Goal: Information Seeking & Learning: Compare options

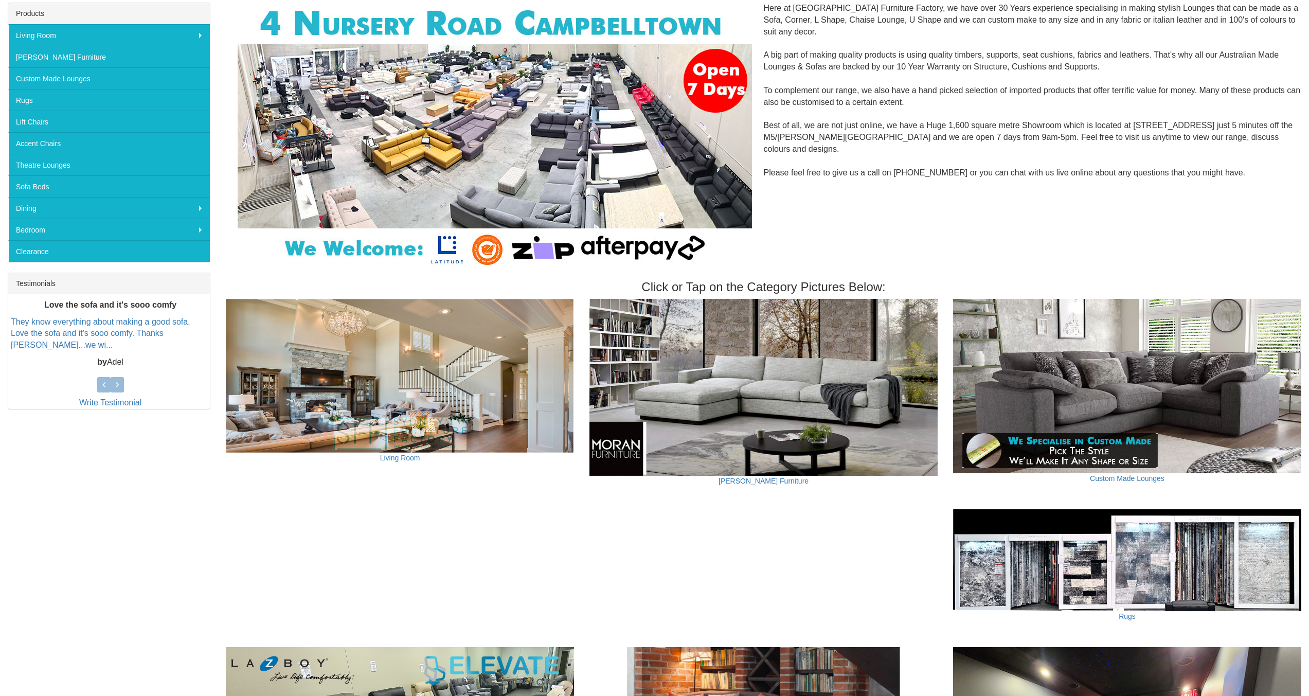
scroll to position [171, 0]
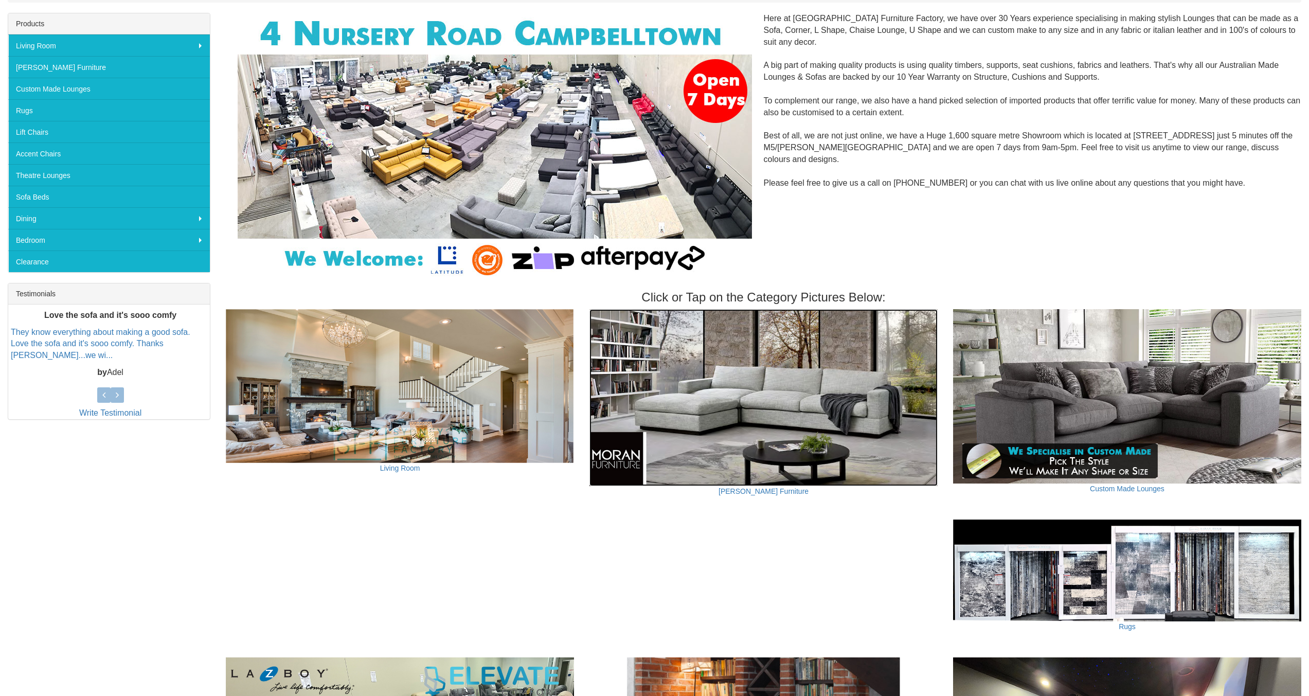
click at [830, 390] on img at bounding box center [763, 397] width 348 height 177
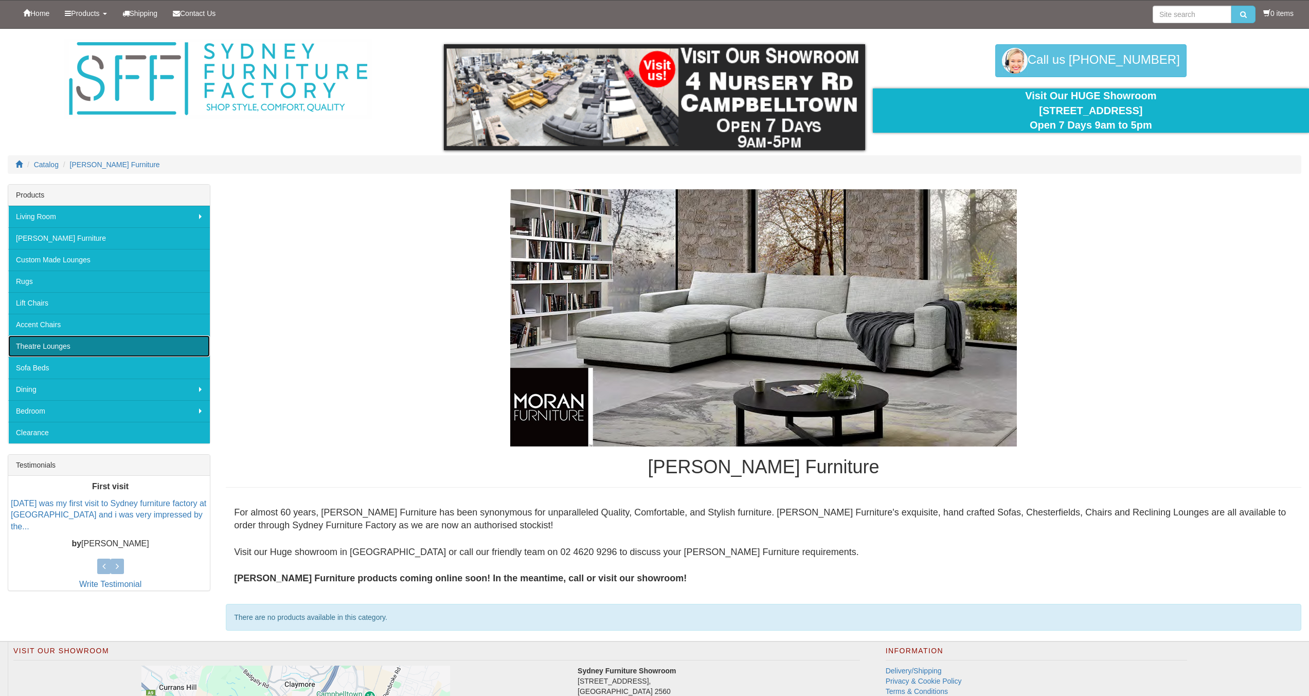
click at [100, 342] on link "Theatre Lounges" at bounding box center [109, 346] width 202 height 22
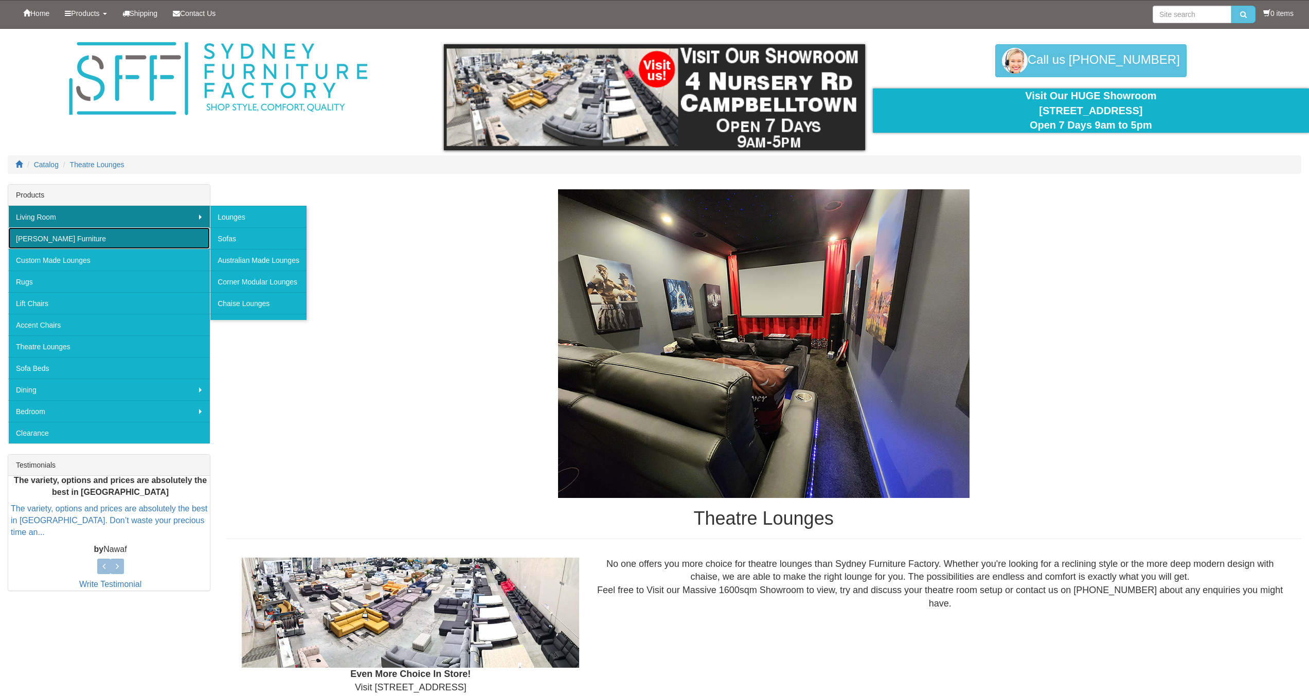
click at [157, 233] on link "[PERSON_NAME] Furniture" at bounding box center [109, 238] width 202 height 22
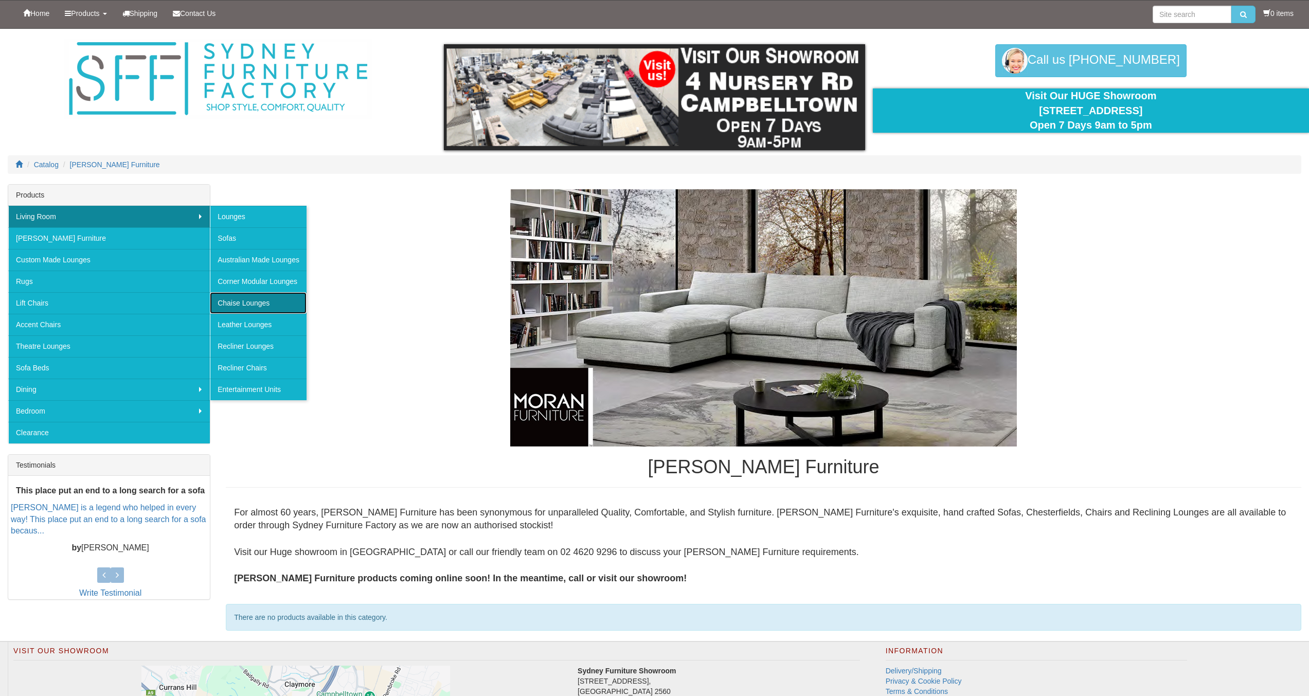
click at [252, 303] on link "Chaise Lounges" at bounding box center [258, 303] width 97 height 22
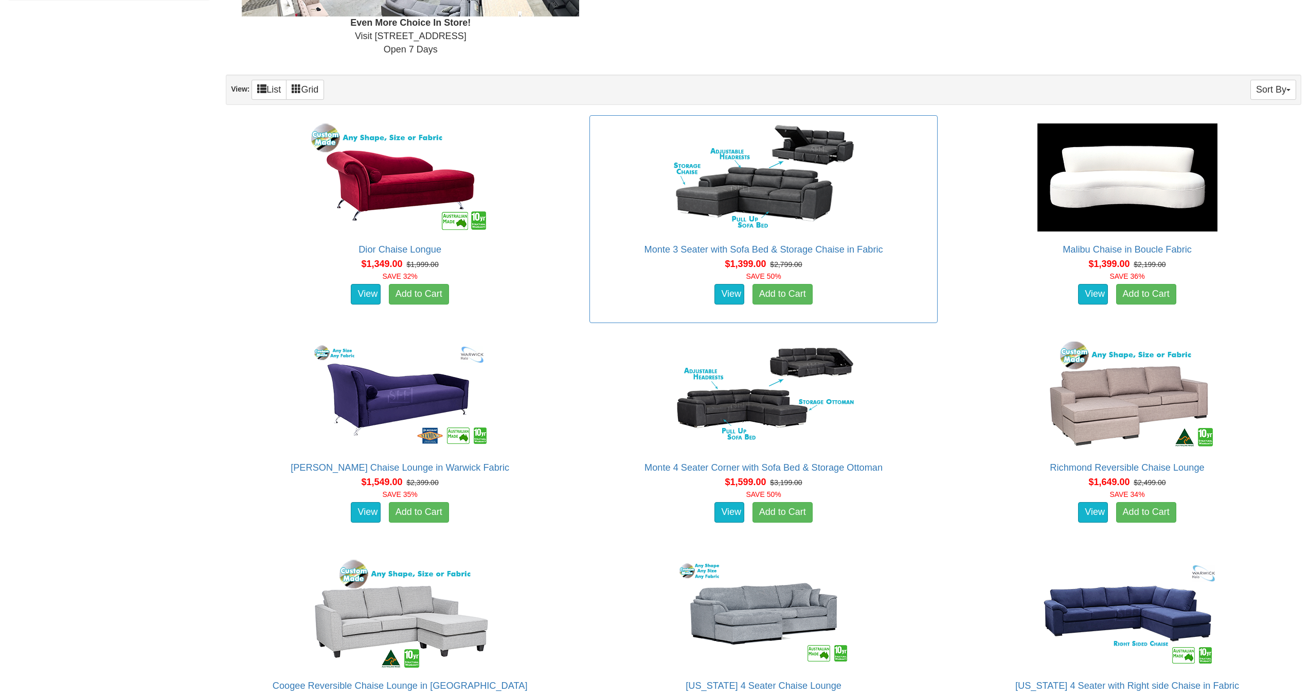
scroll to position [600, 0]
click at [792, 425] on img at bounding box center [763, 394] width 185 height 113
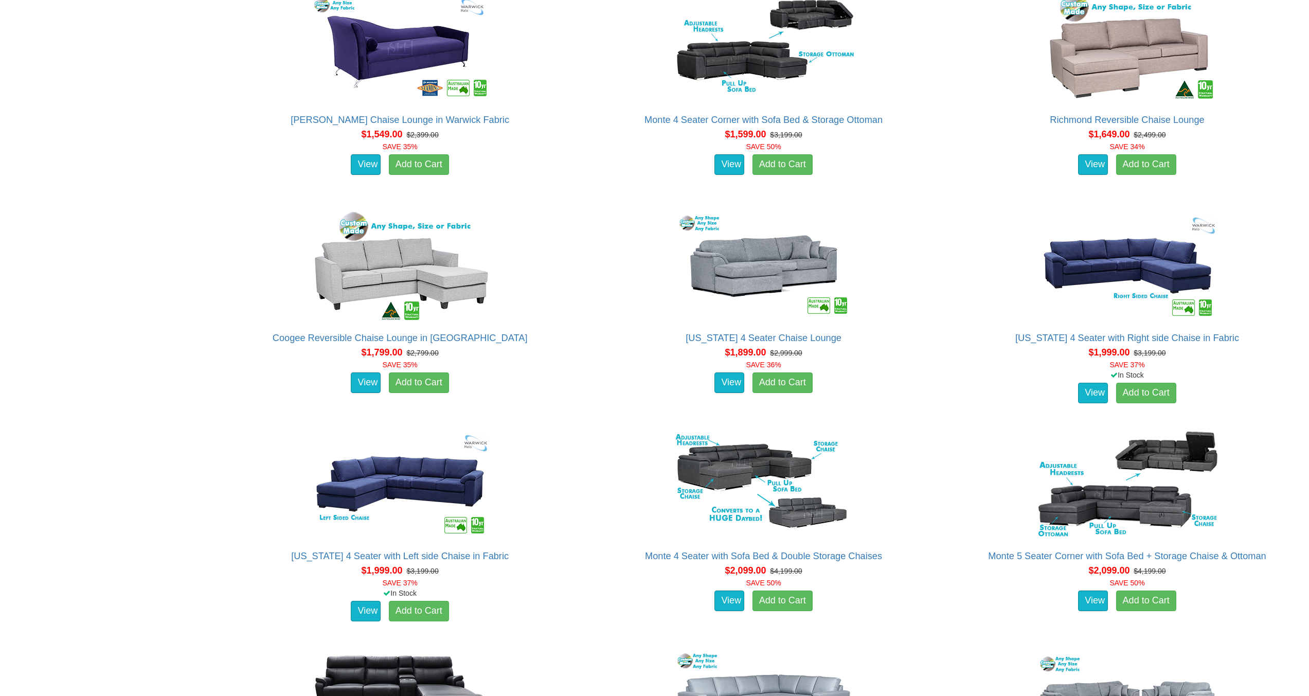
scroll to position [855, 0]
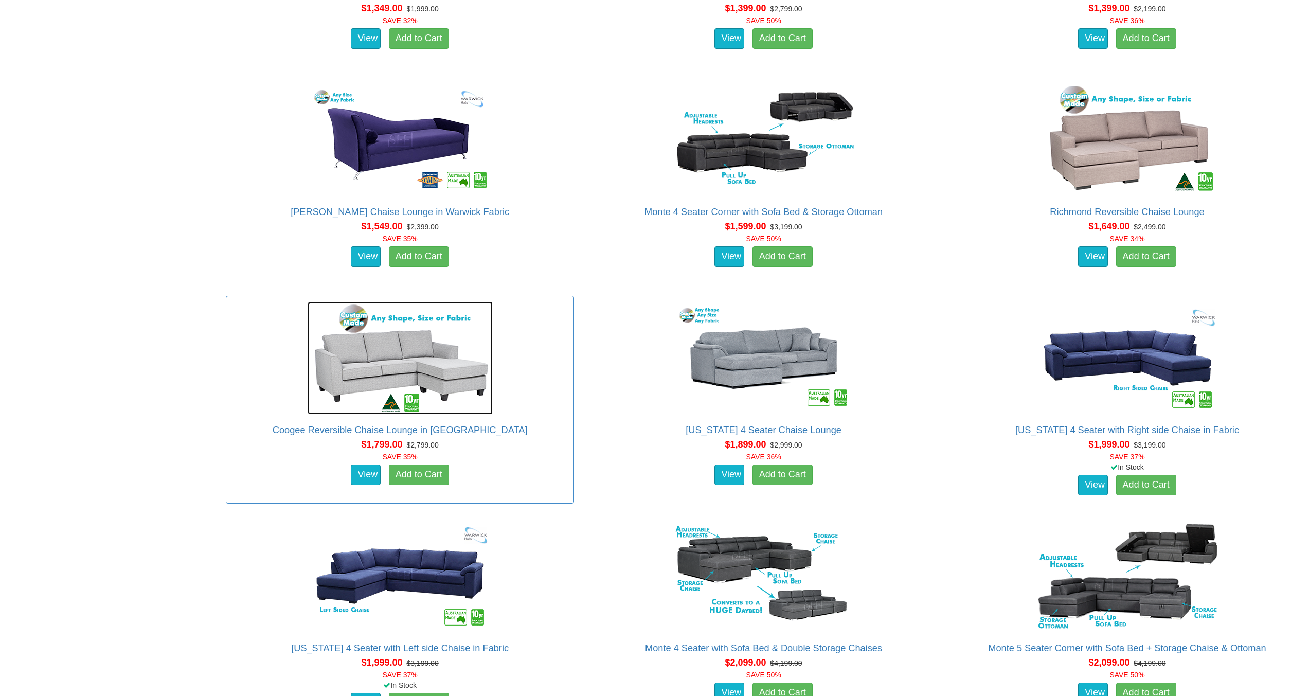
click at [362, 381] on img at bounding box center [400, 357] width 185 height 113
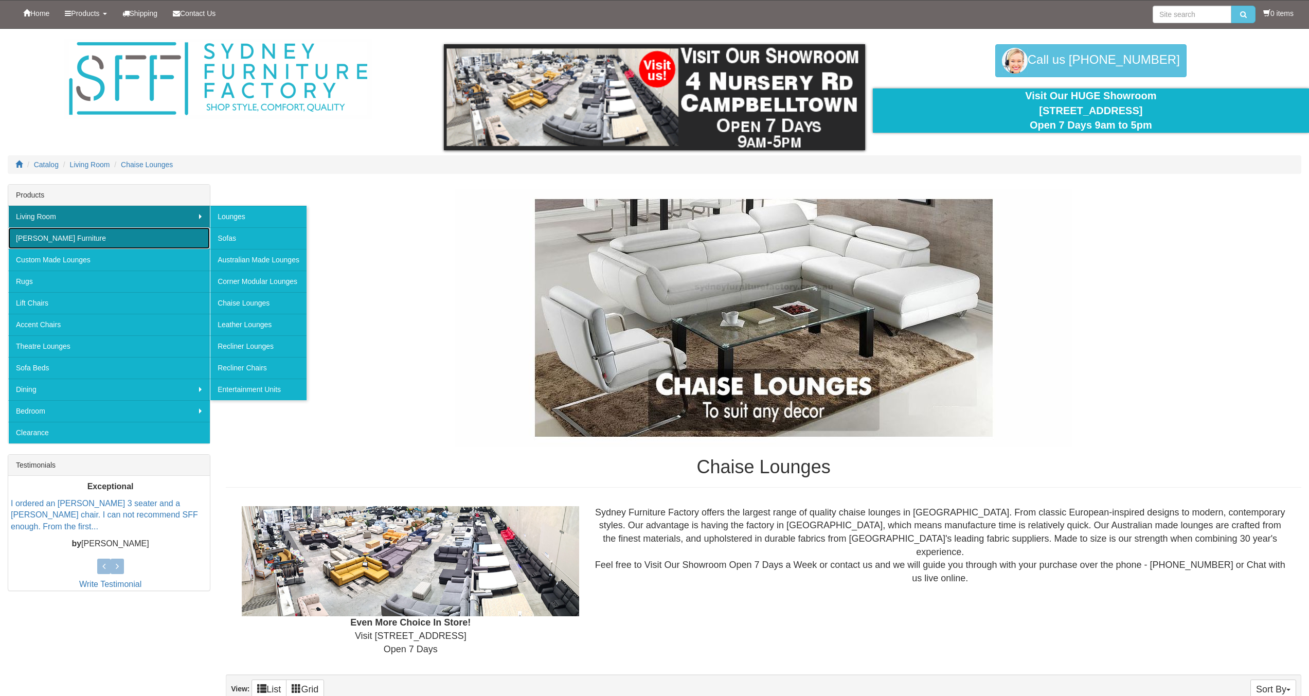
click at [110, 243] on link "[PERSON_NAME] Furniture" at bounding box center [109, 238] width 202 height 22
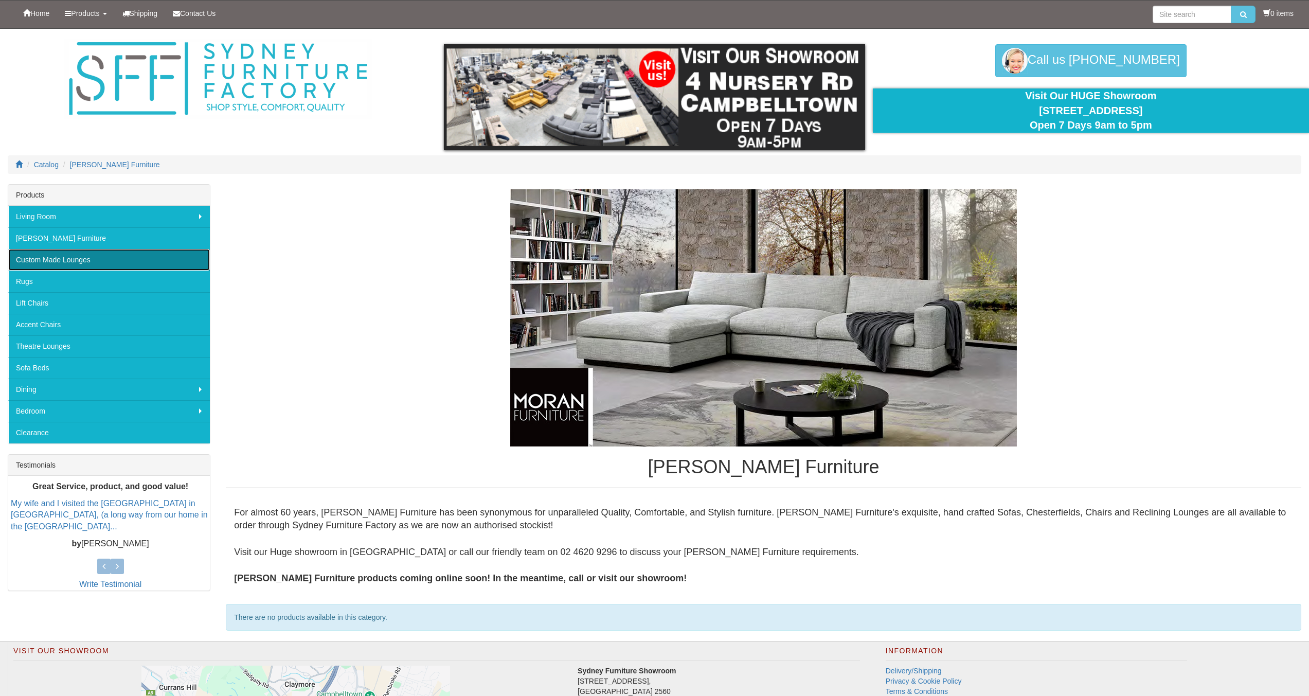
click at [111, 267] on link "Custom Made Lounges" at bounding box center [109, 260] width 202 height 22
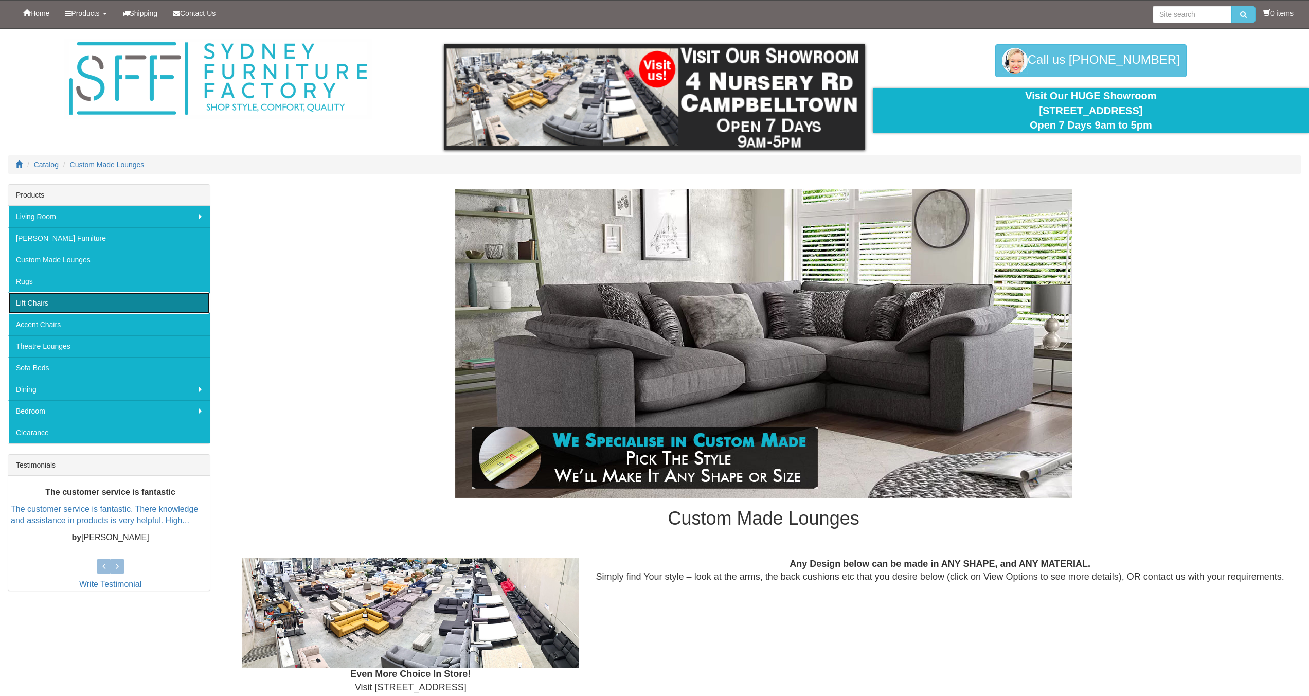
click at [128, 297] on link "Lift Chairs" at bounding box center [109, 303] width 202 height 22
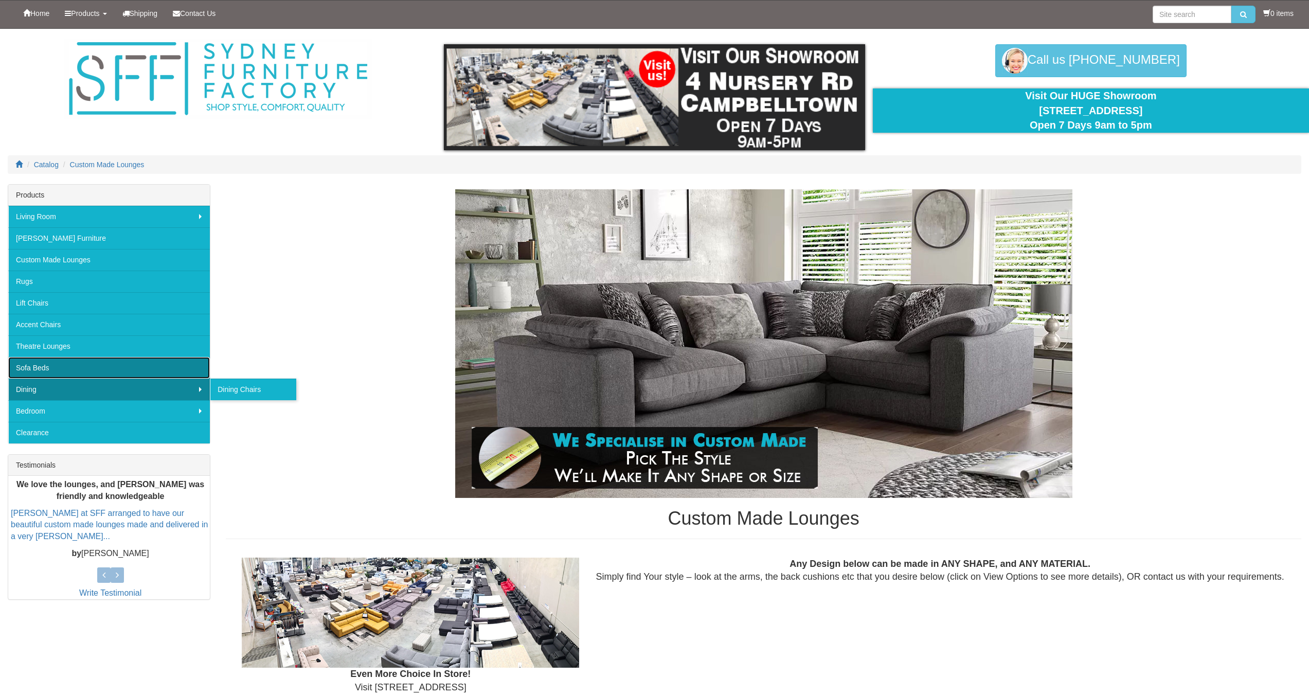
click at [91, 367] on link "Sofa Beds" at bounding box center [109, 368] width 202 height 22
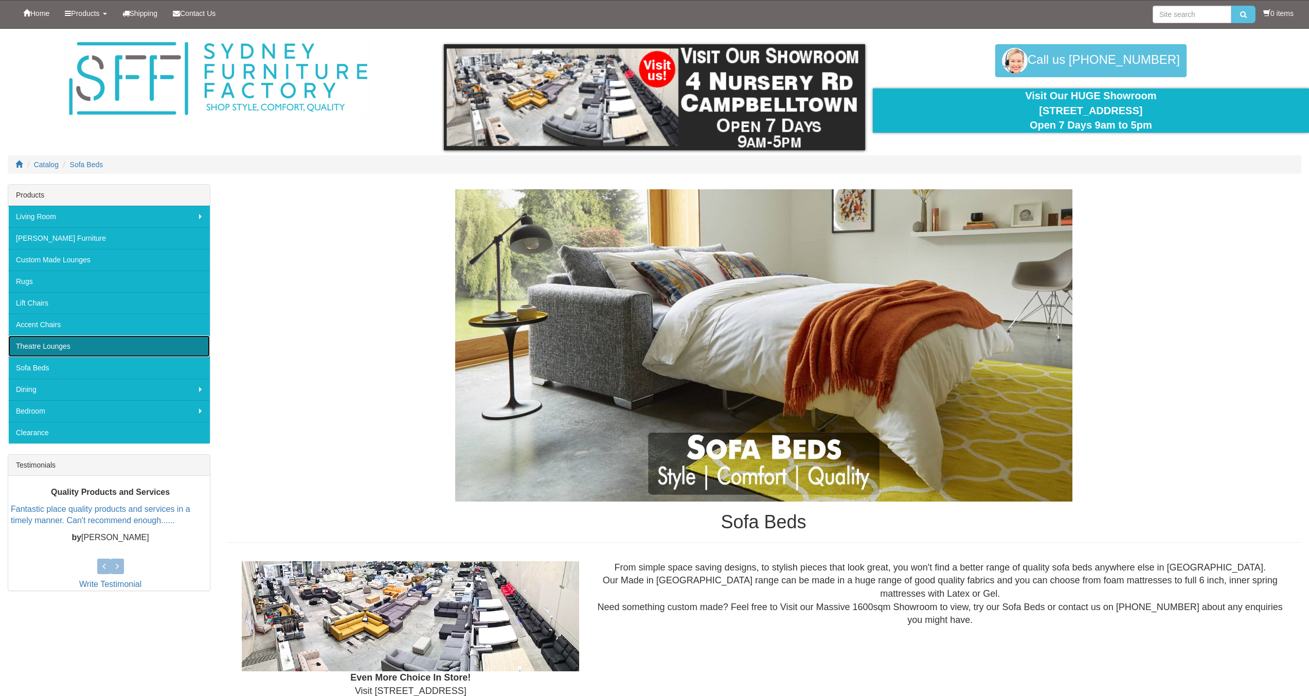
click at [78, 344] on link "Theatre Lounges" at bounding box center [109, 346] width 202 height 22
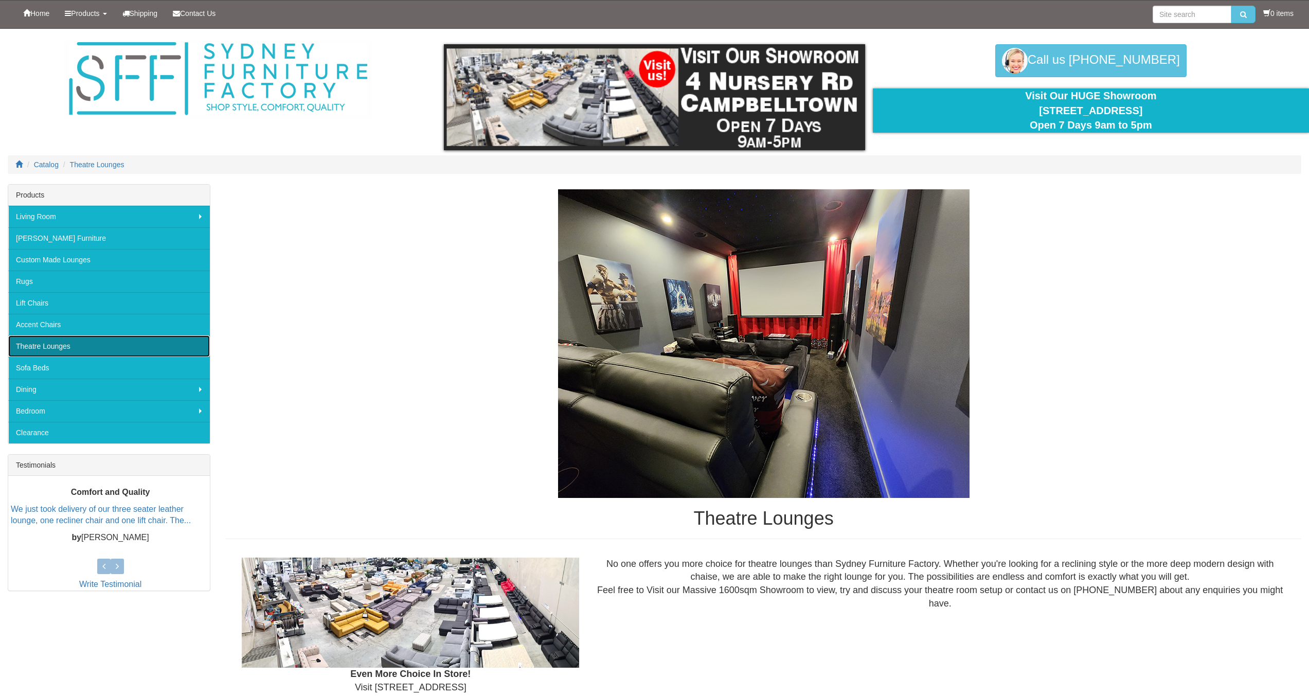
click at [63, 345] on link "Theatre Lounges" at bounding box center [109, 346] width 202 height 22
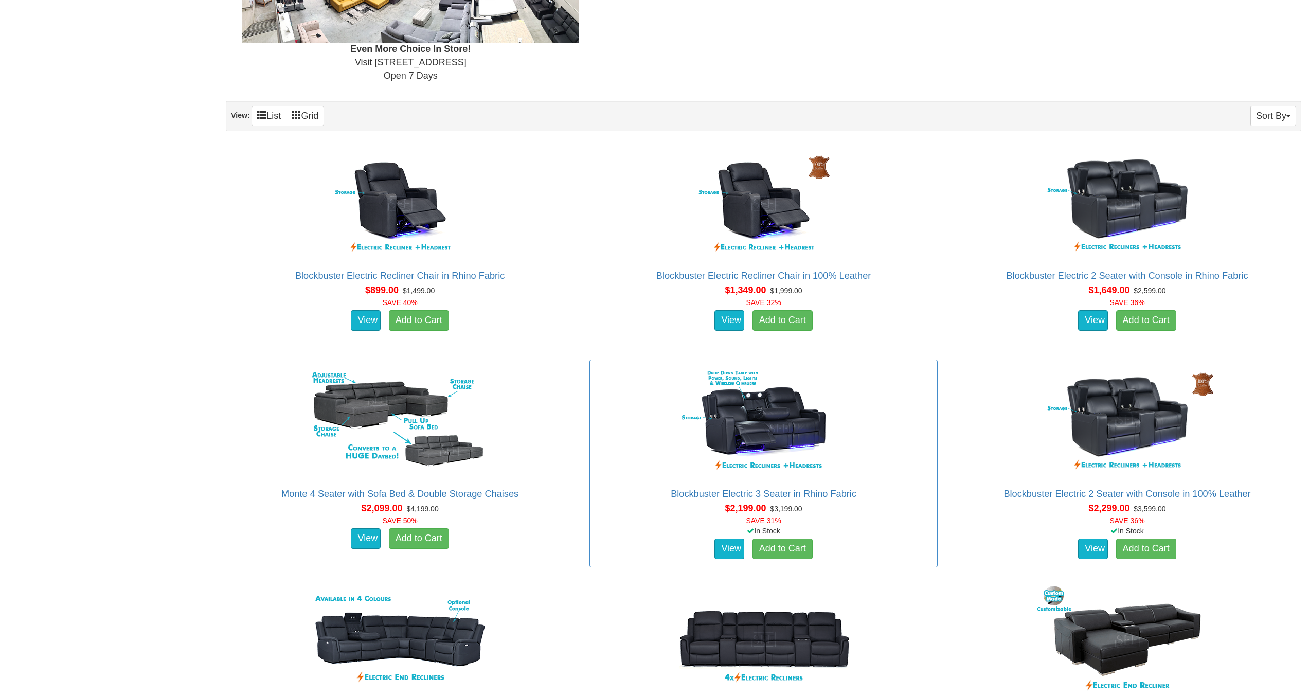
scroll to position [857, 0]
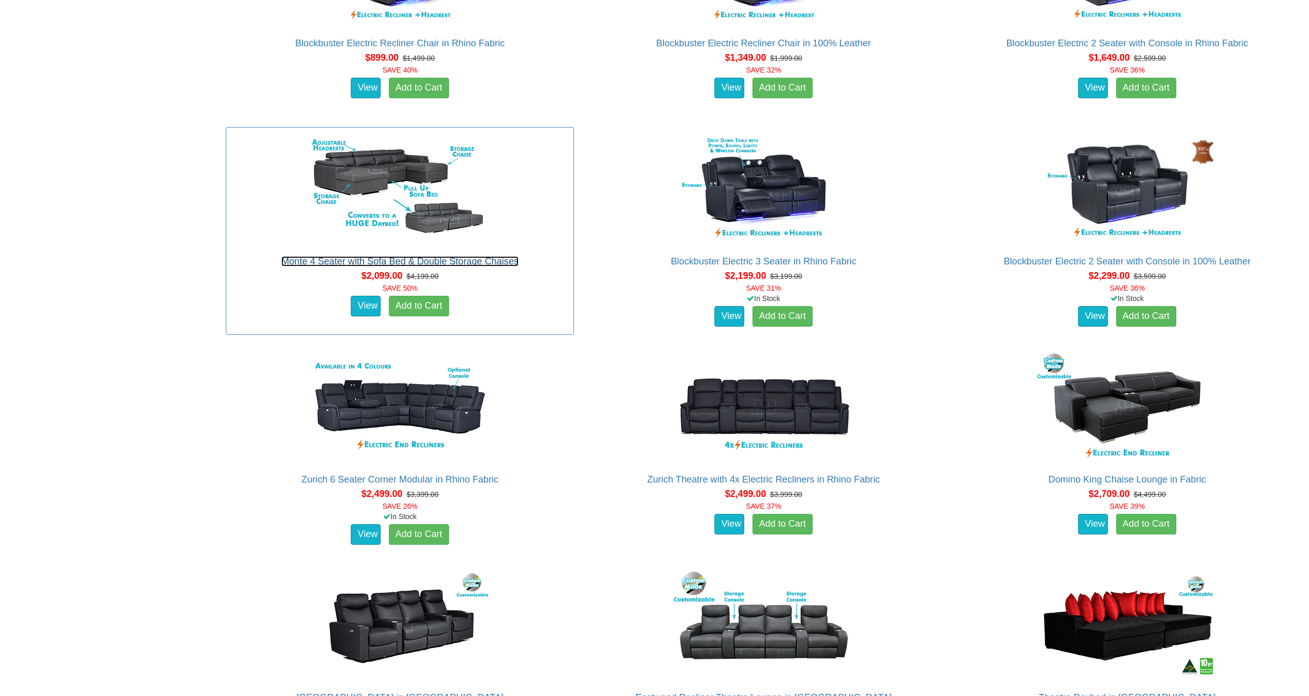
click at [377, 261] on link "Monte 4 Seater with Sofa Bed & Double Storage Chaises" at bounding box center [399, 261] width 237 height 10
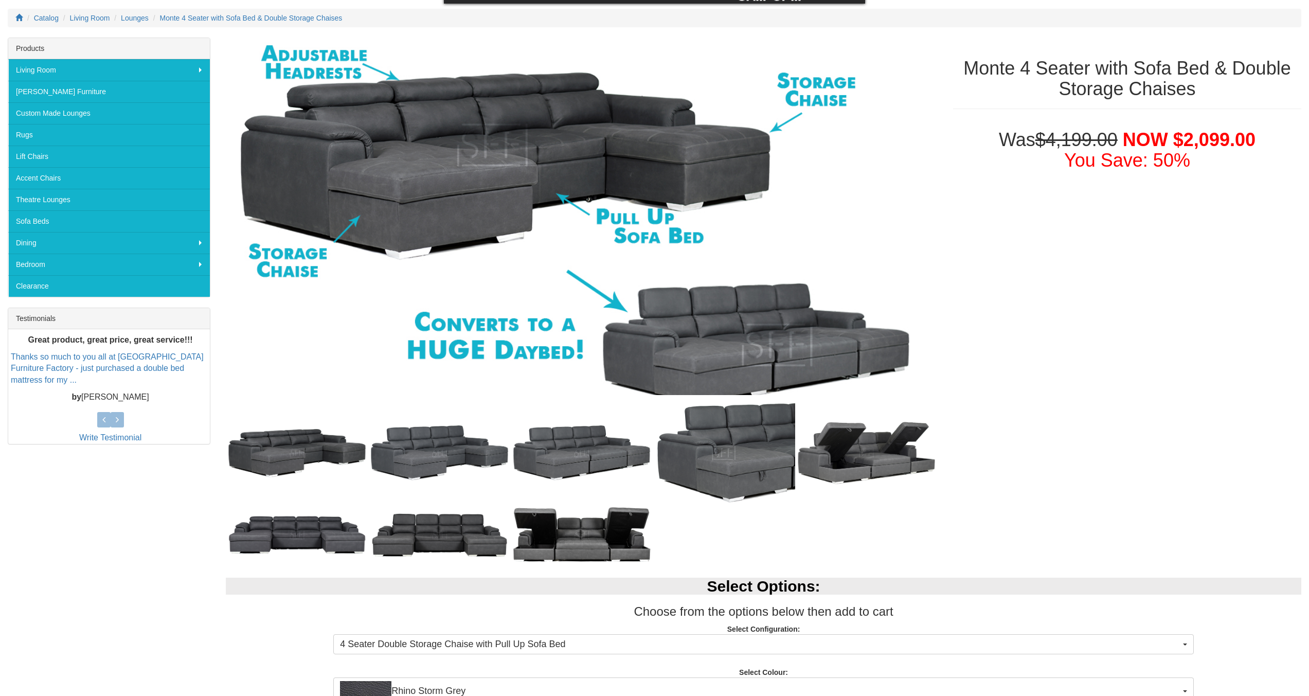
scroll to position [428, 0]
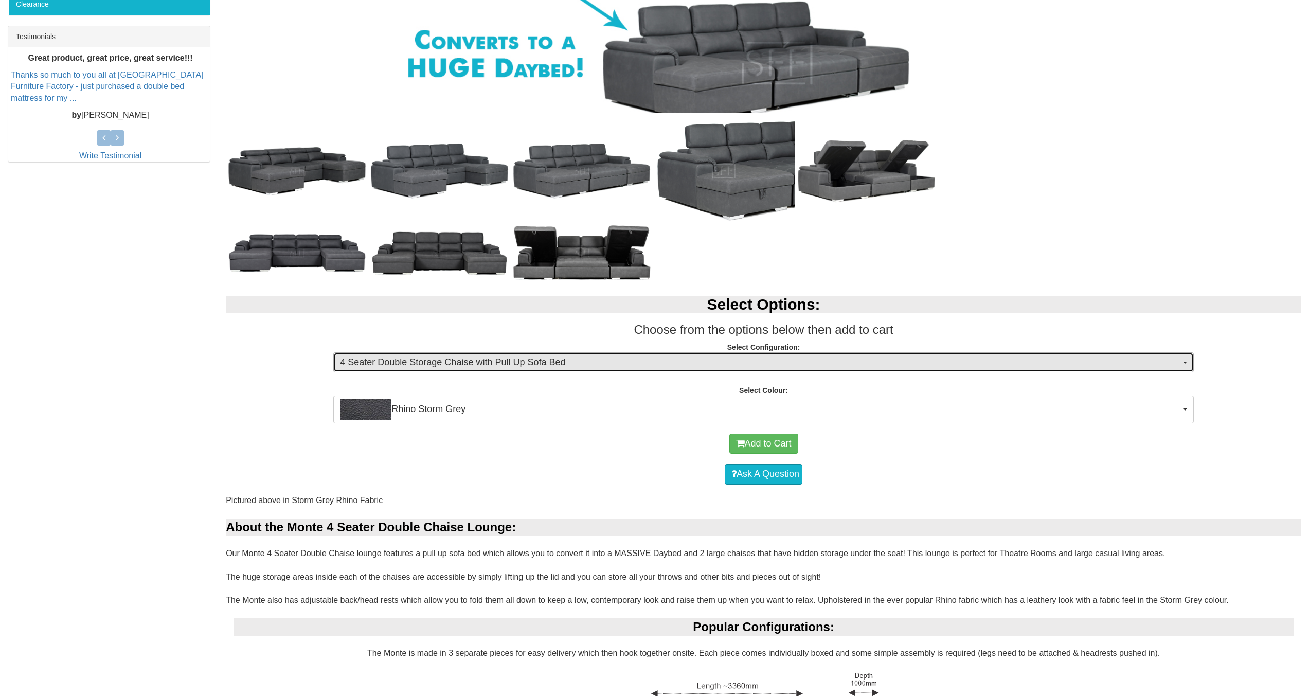
click at [534, 370] on button "4 Seater Double Storage Chaise with Pull Up Sofa Bed" at bounding box center [763, 362] width 860 height 21
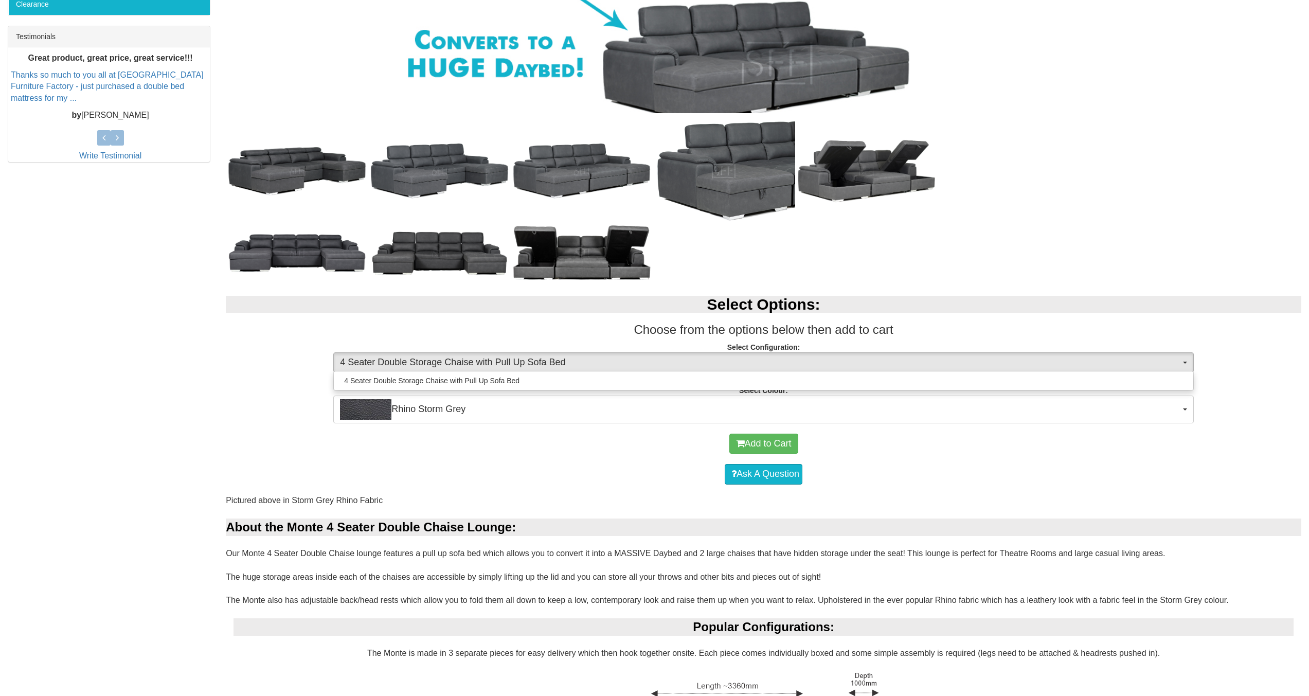
click at [534, 371] on div "4 Seater Double Storage Chaise with Pull Up Sofa Bed" at bounding box center [763, 381] width 860 height 20
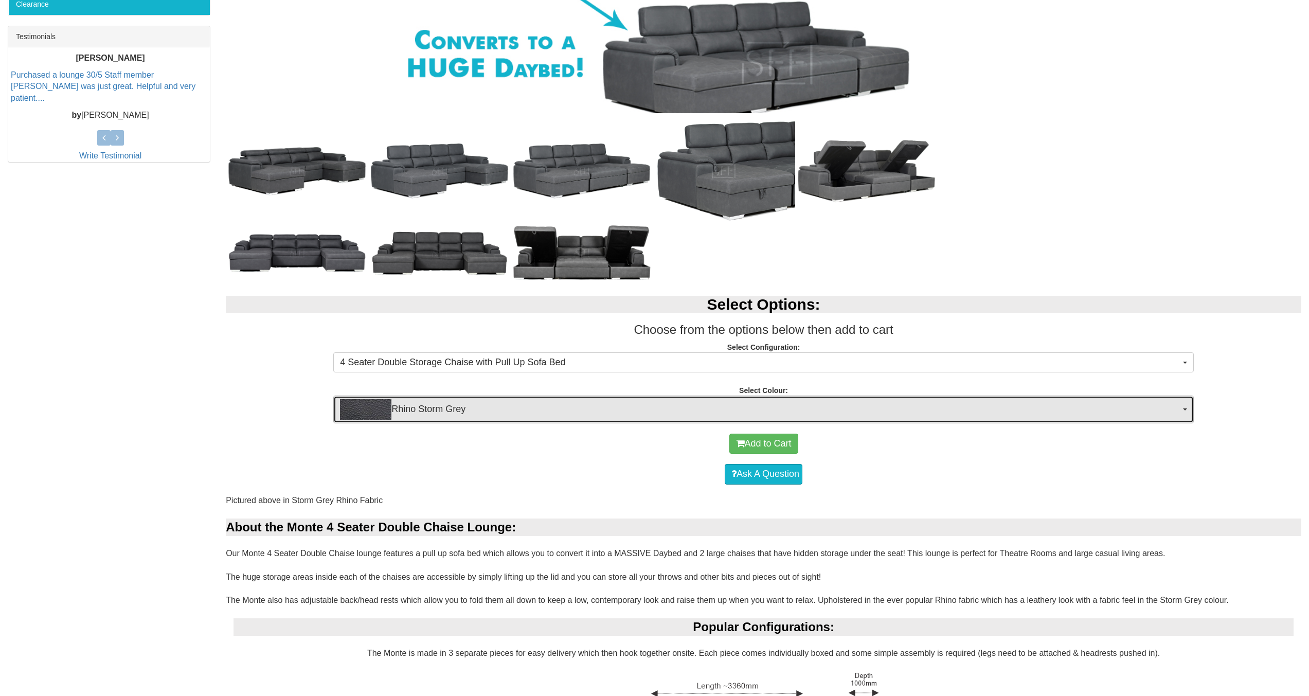
click at [550, 402] on span "Rhino Storm Grey" at bounding box center [760, 409] width 840 height 21
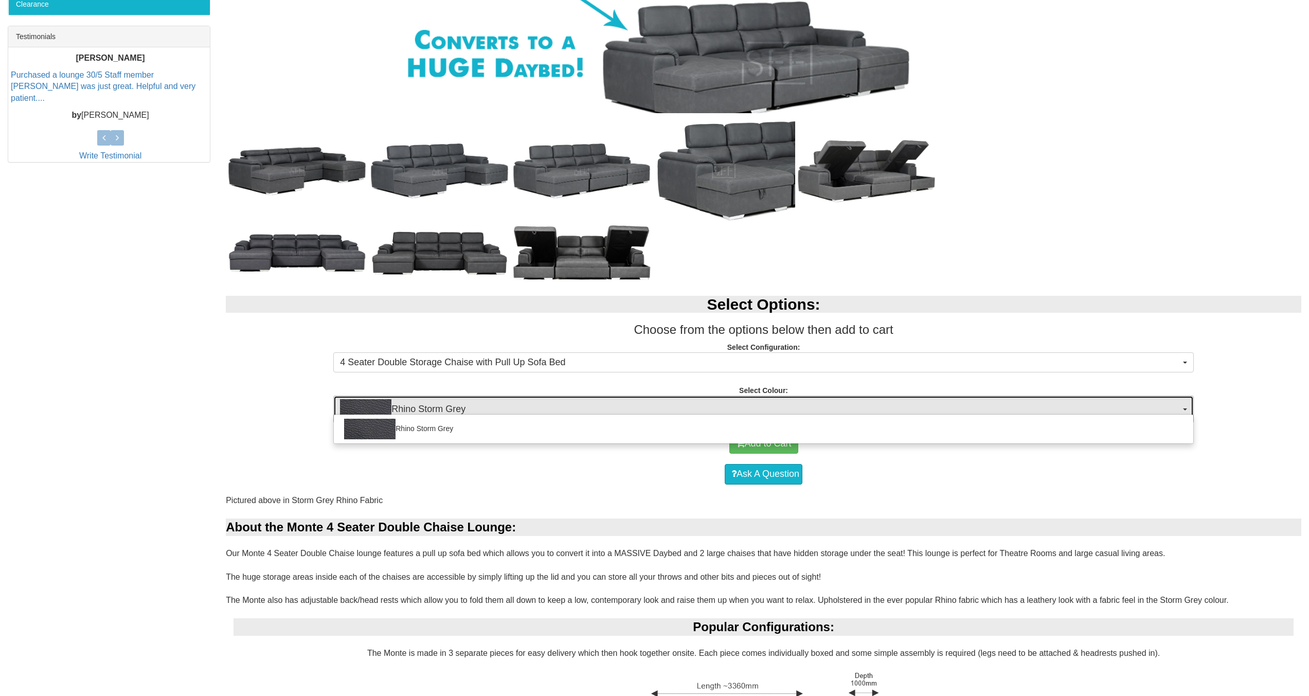
click at [550, 402] on span "Rhino Storm Grey" at bounding box center [760, 409] width 840 height 21
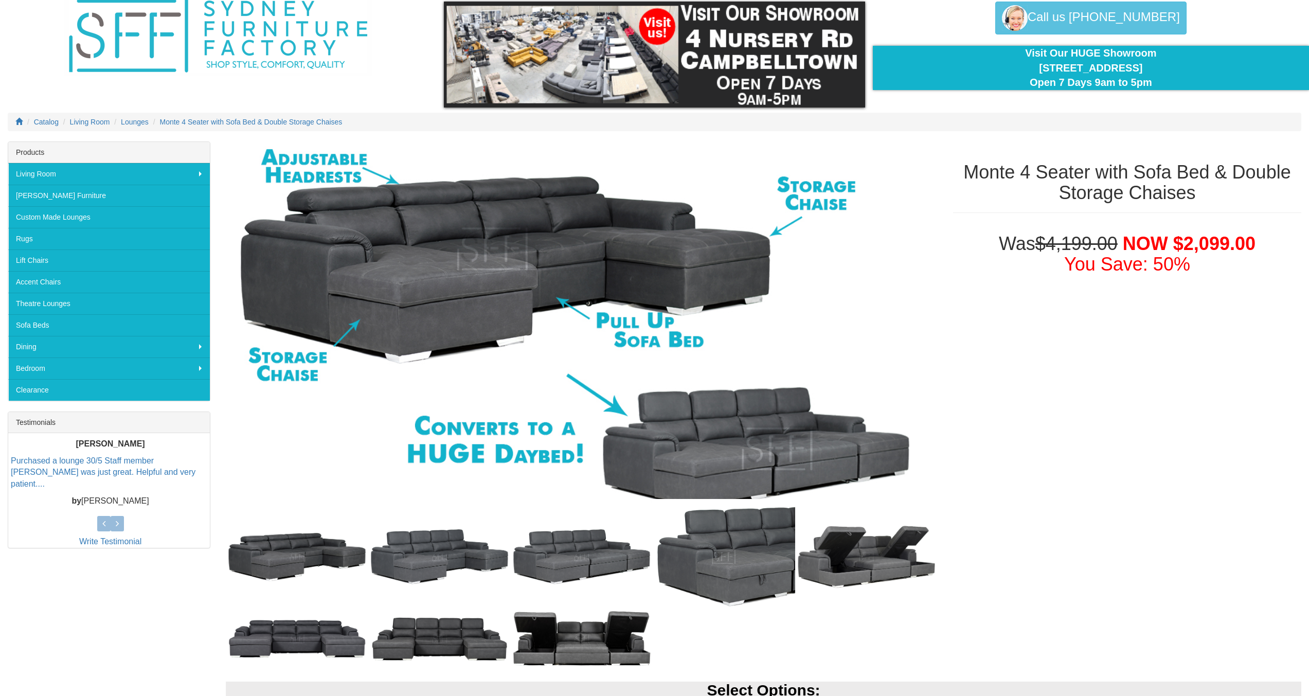
scroll to position [0, 0]
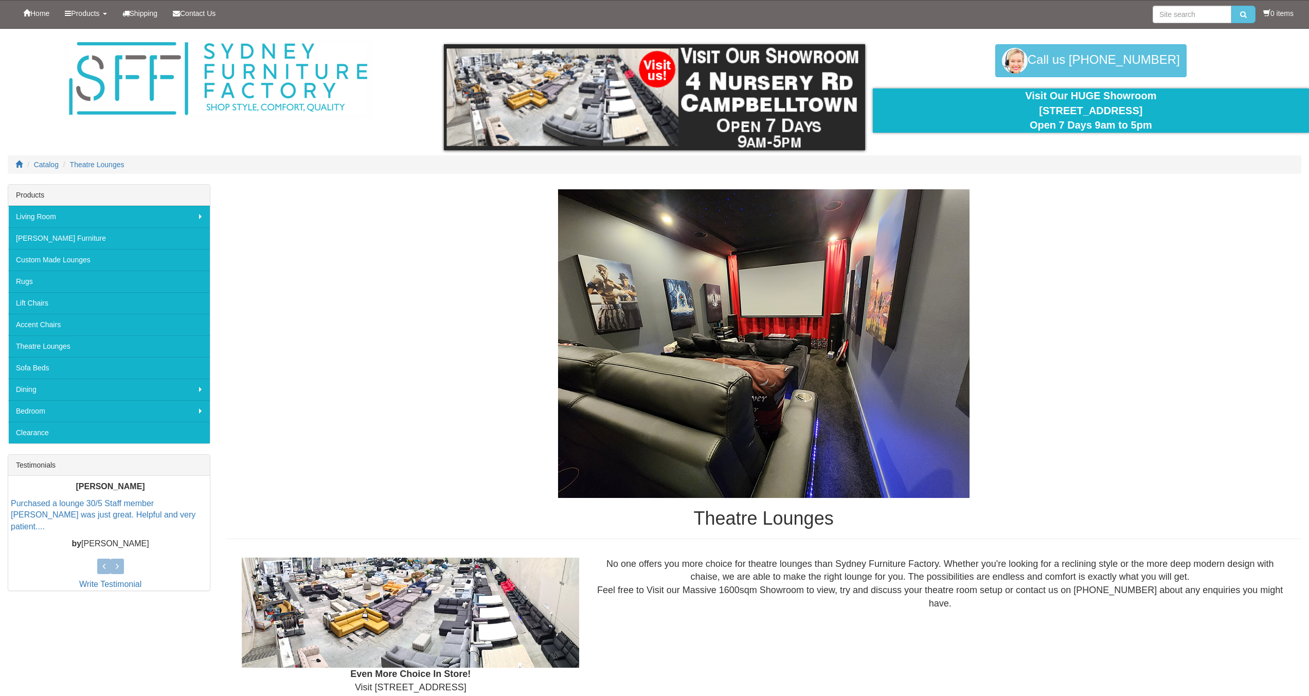
scroll to position [857, 0]
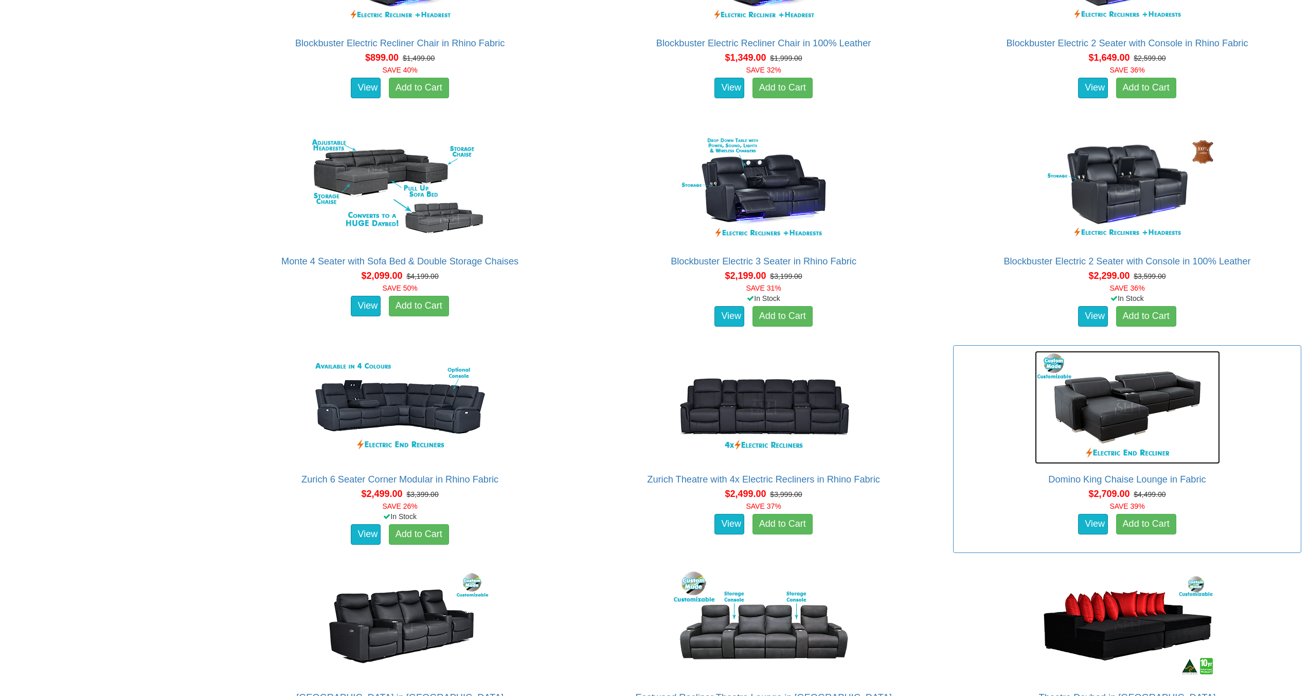
click at [1143, 411] on img at bounding box center [1127, 407] width 185 height 113
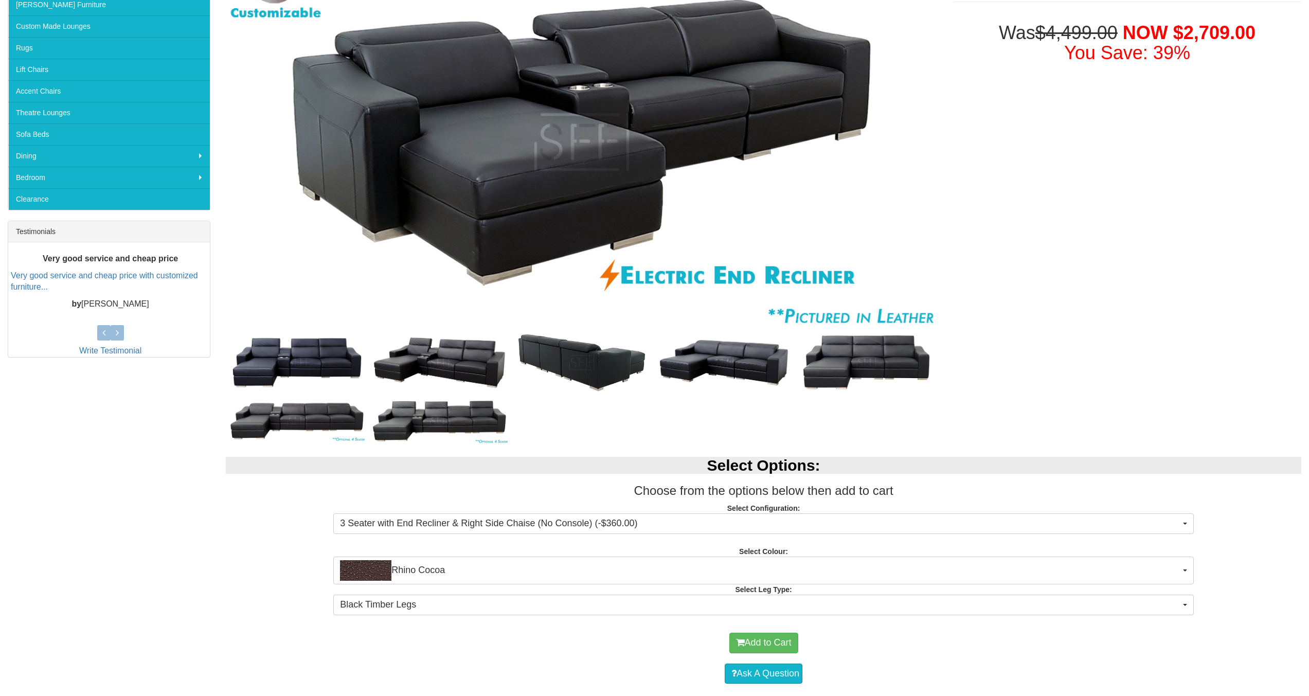
scroll to position [343, 0]
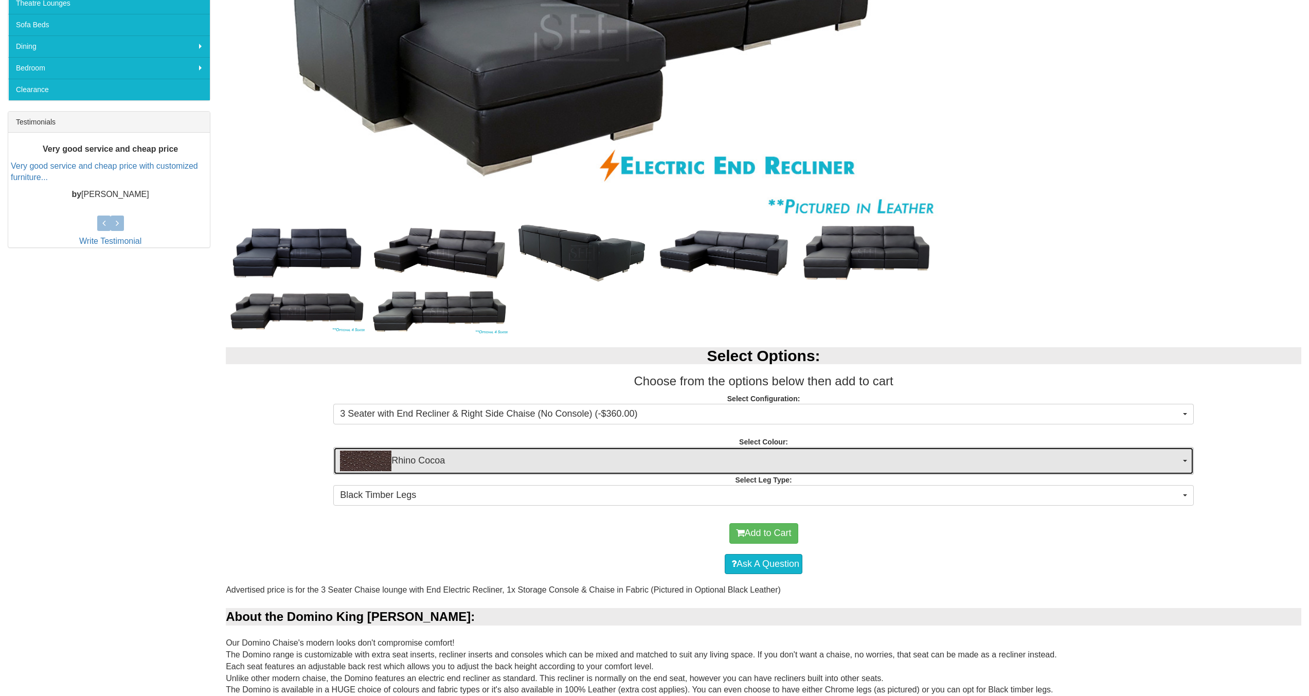
click at [697, 455] on span "Rhino Cocoa" at bounding box center [760, 461] width 840 height 21
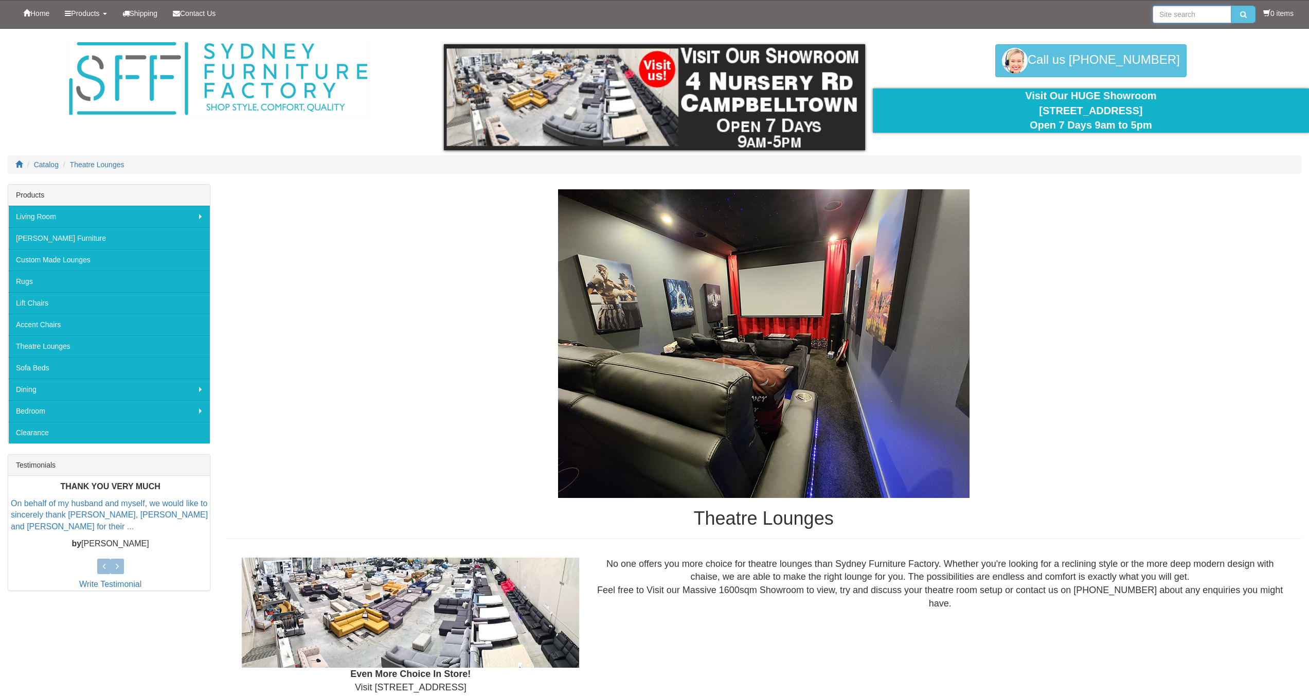
click at [1187, 12] on input "search" at bounding box center [1192, 14] width 79 height 17
type input "bayview"
click at [1231, 6] on button "submit" at bounding box center [1243, 14] width 24 height 17
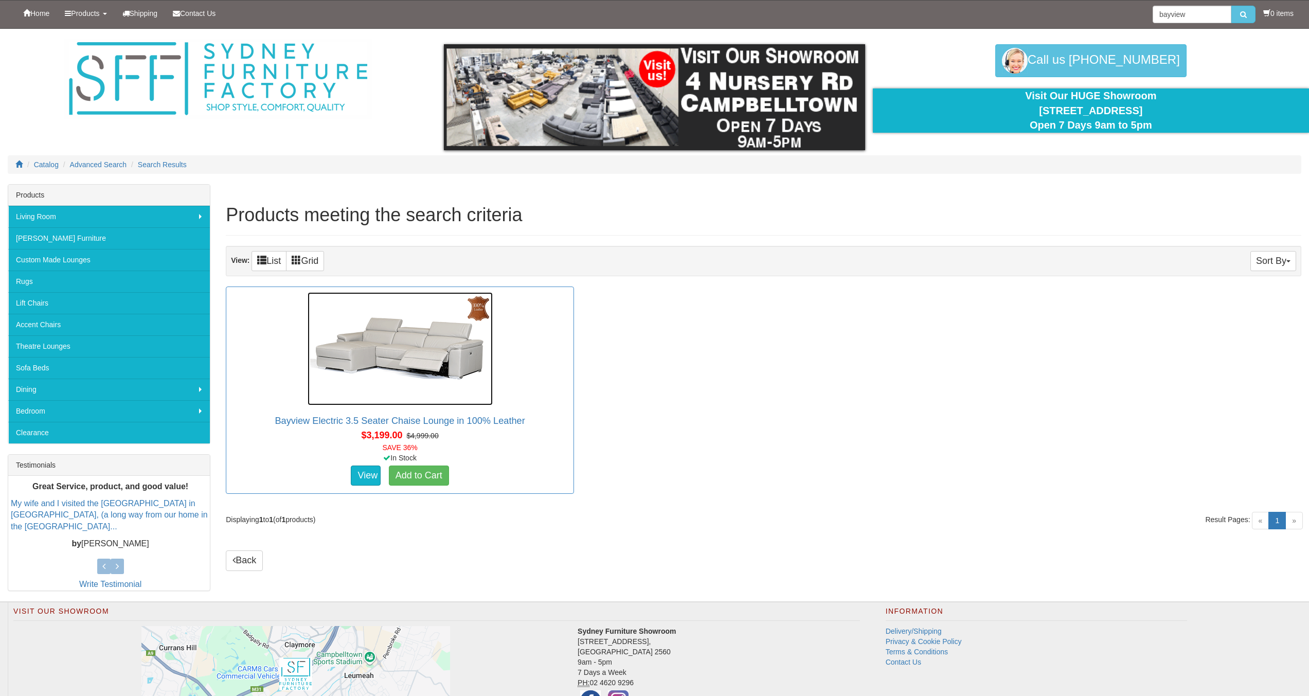
click at [386, 380] on img at bounding box center [400, 348] width 185 height 113
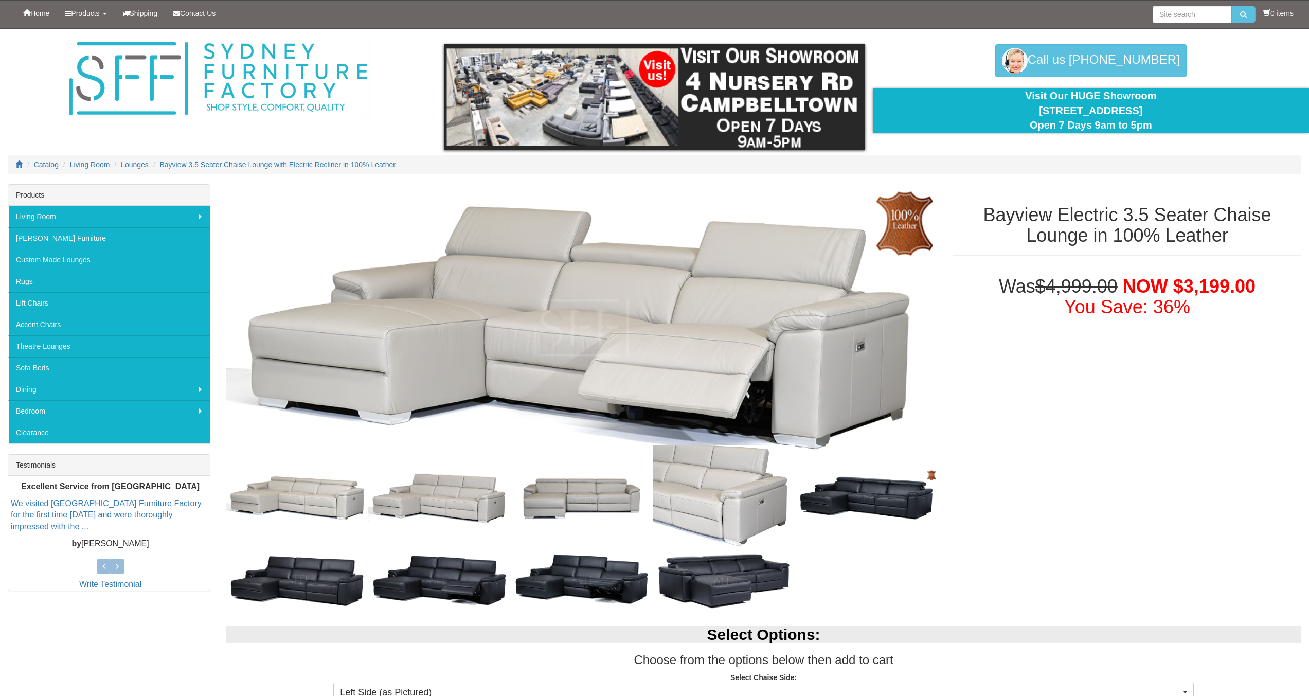
scroll to position [171, 0]
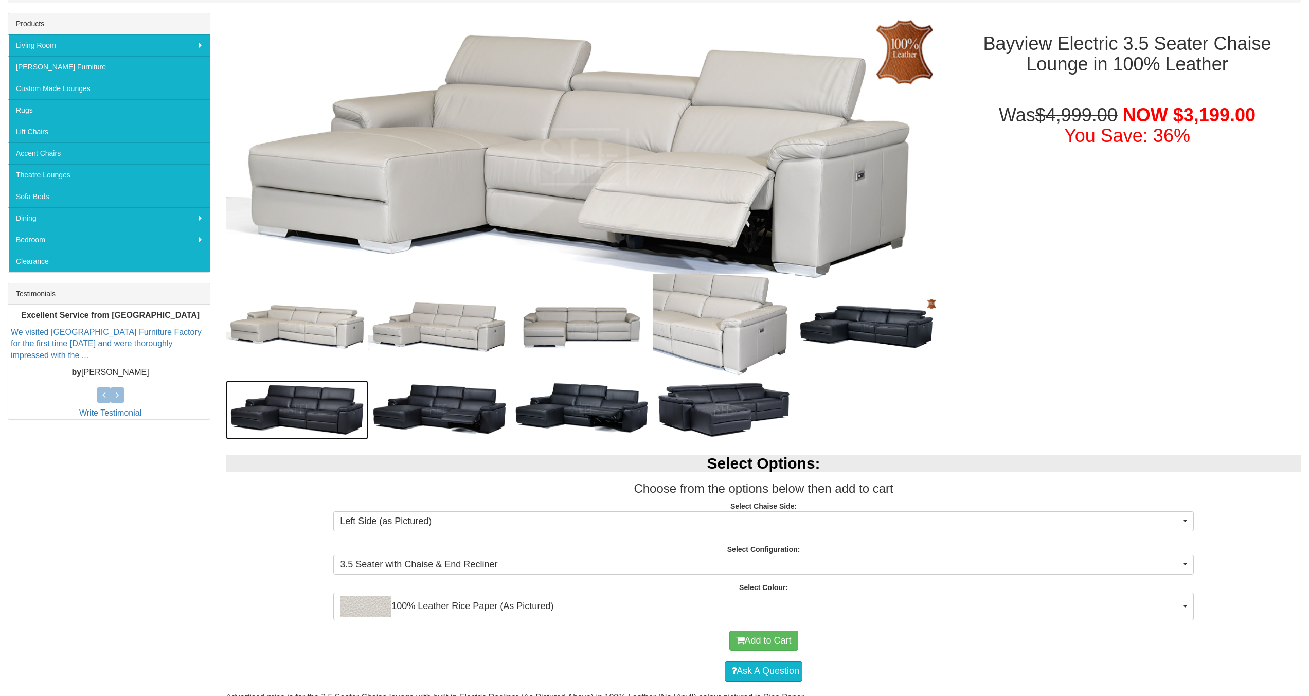
click at [320, 406] on img at bounding box center [297, 409] width 142 height 59
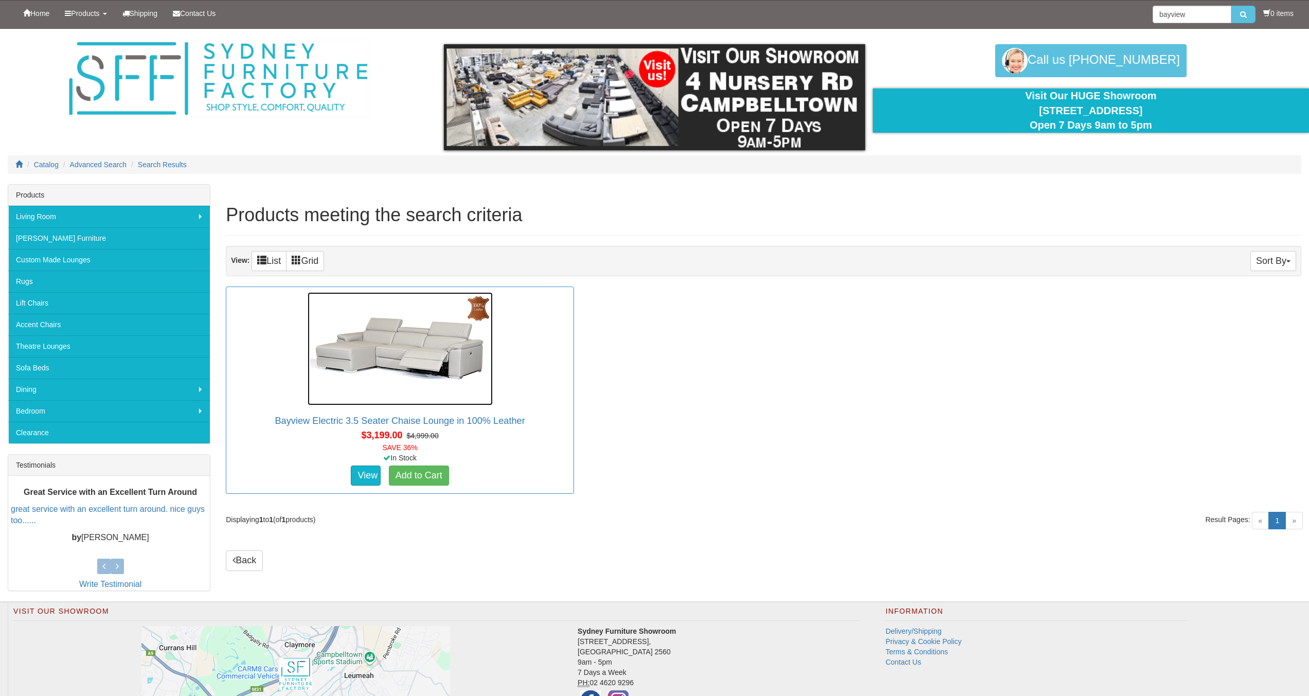
click at [431, 353] on img at bounding box center [400, 348] width 185 height 113
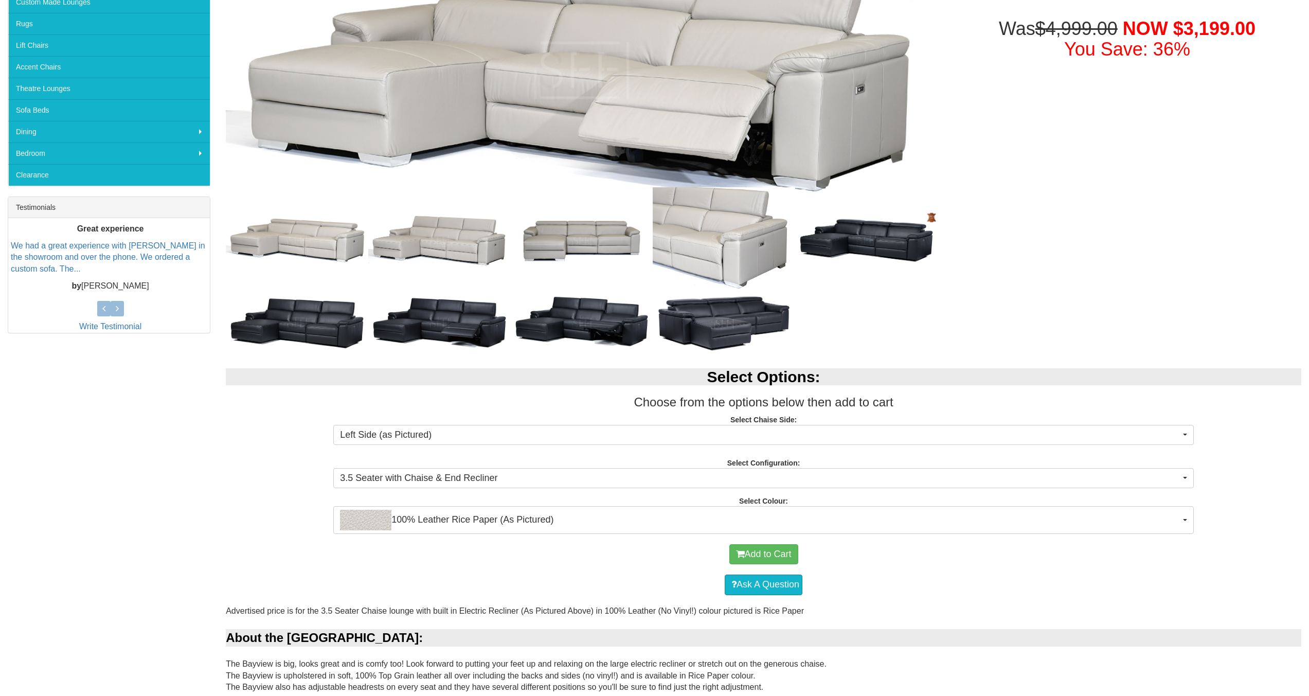
scroll to position [343, 0]
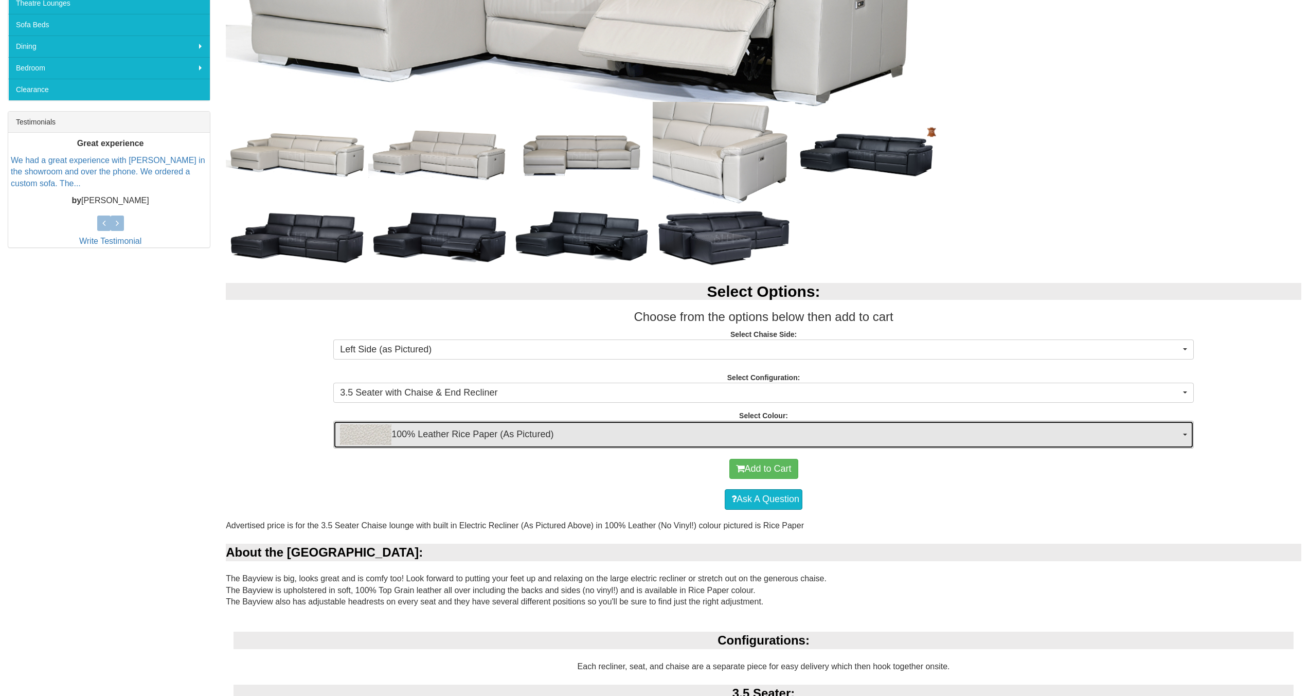
click at [867, 440] on span "100% Leather Rice Paper (As Pictured)" at bounding box center [760, 434] width 840 height 21
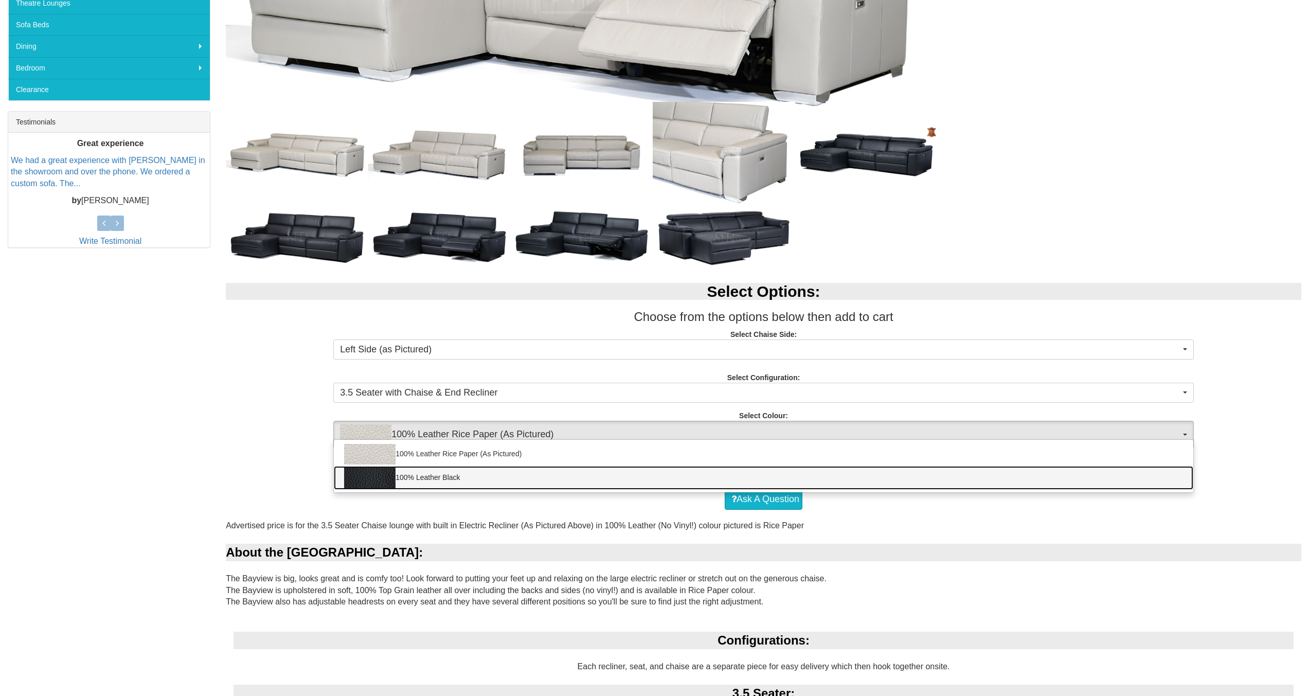
click at [848, 470] on link "100% Leather Black" at bounding box center [763, 478] width 859 height 24
select select "1145"
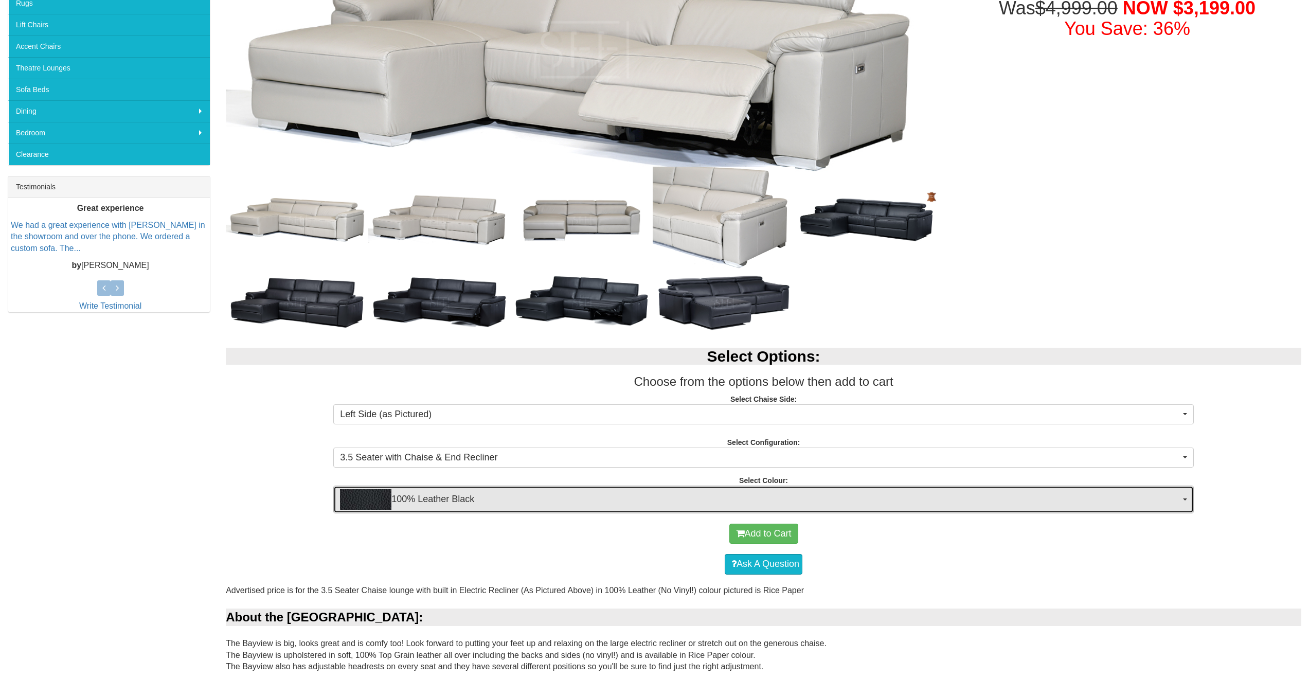
scroll to position [257, 0]
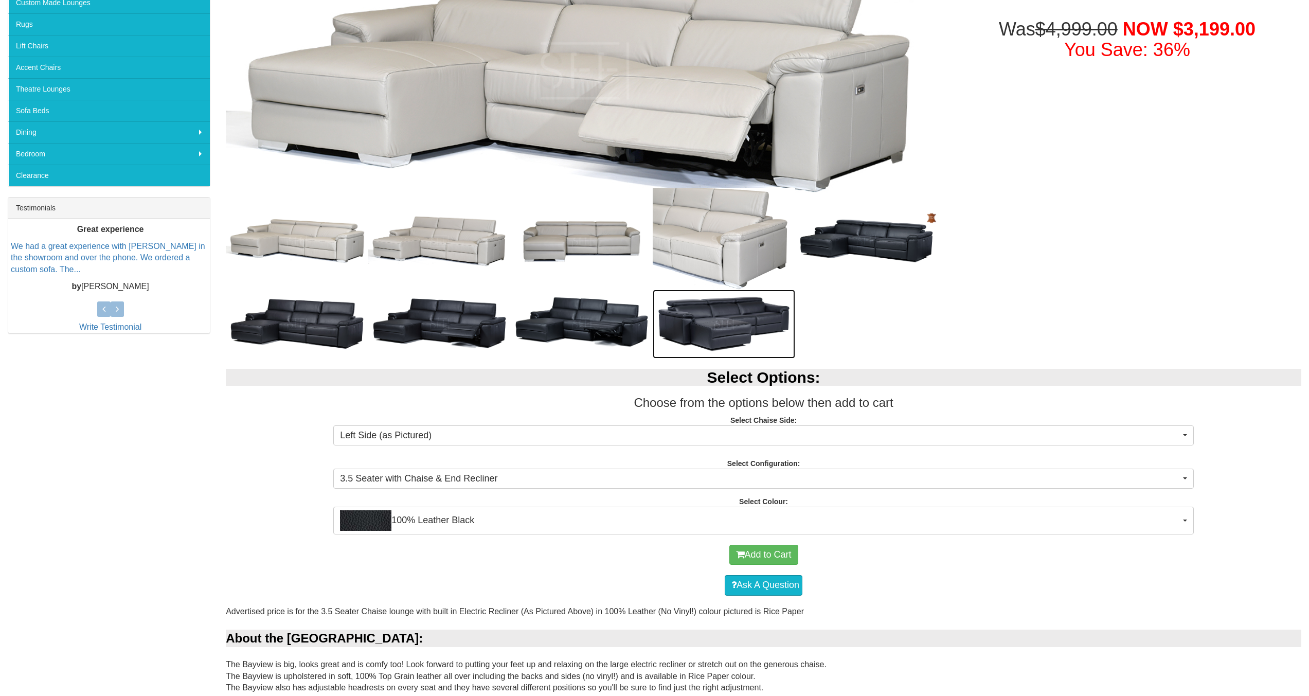
click at [711, 326] on img at bounding box center [724, 324] width 142 height 69
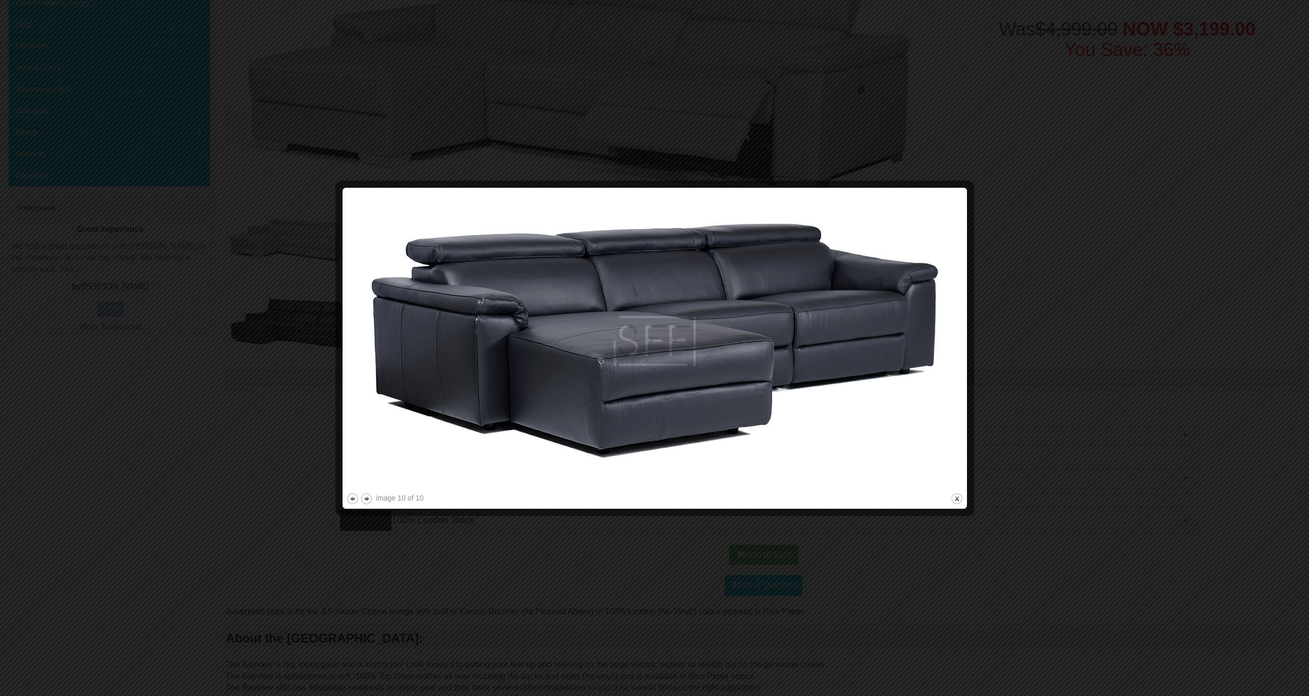
click at [943, 141] on div at bounding box center [654, 348] width 1309 height 696
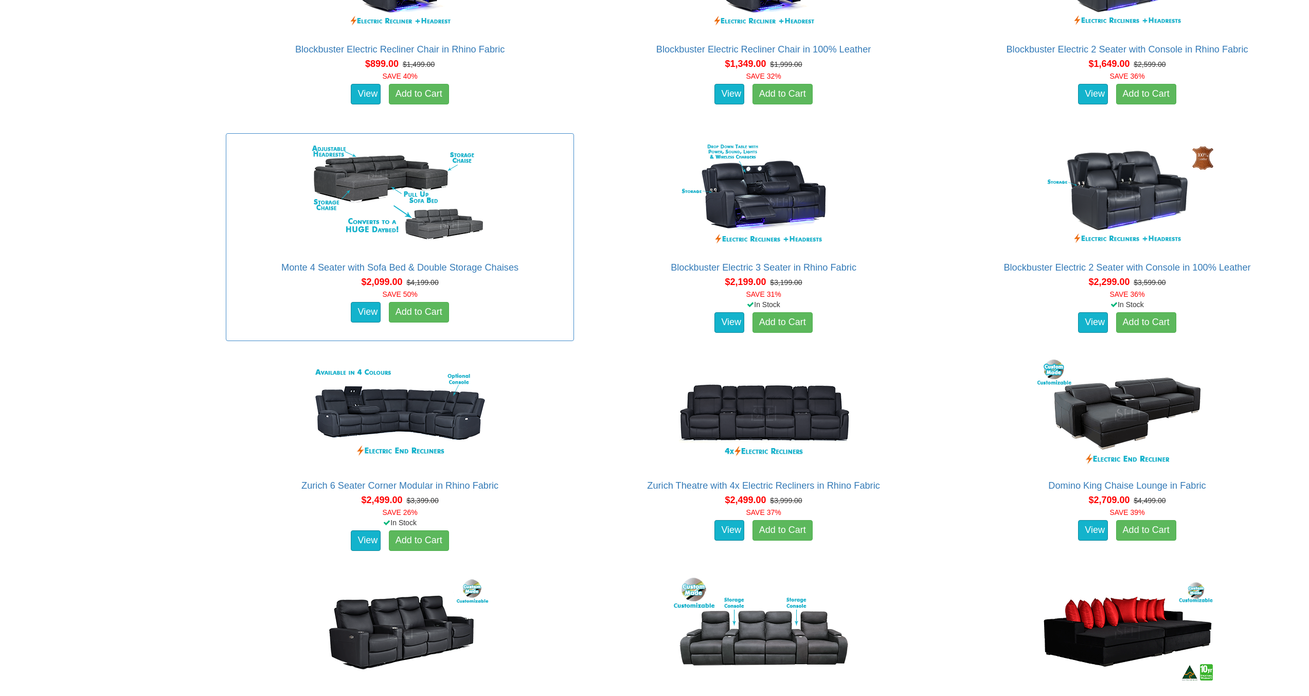
scroll to position [771, 0]
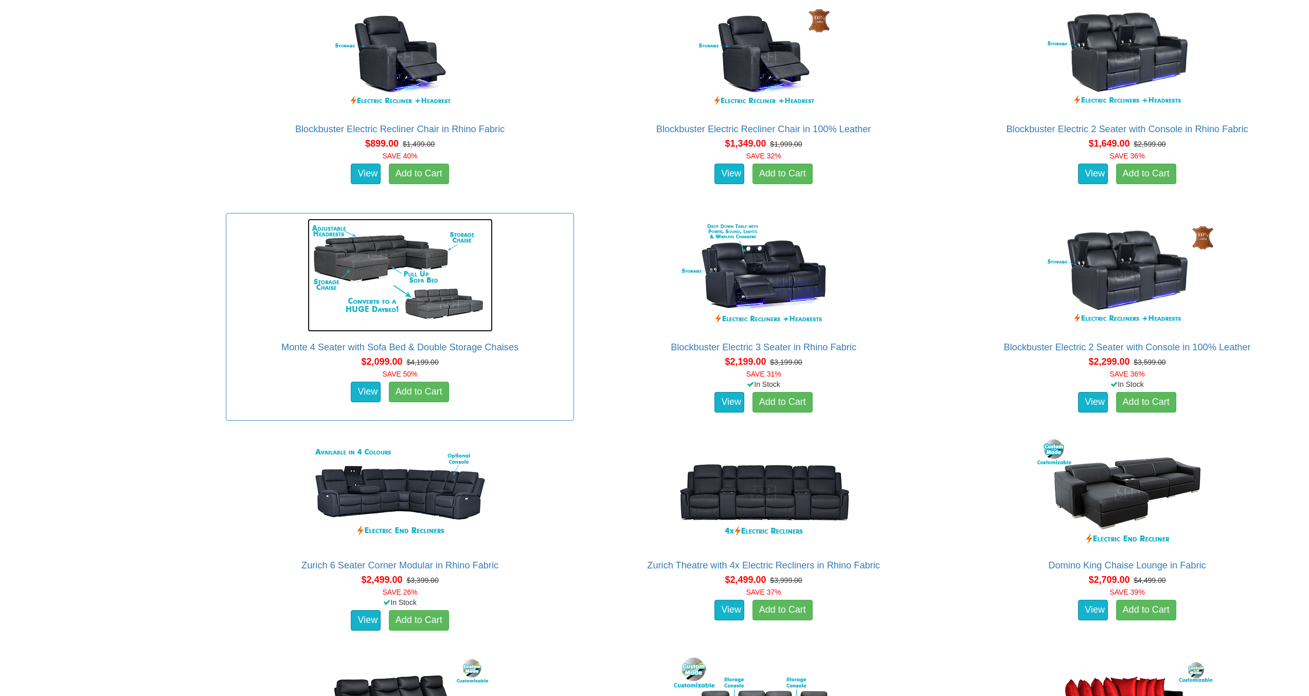
click at [419, 274] on img at bounding box center [400, 275] width 185 height 113
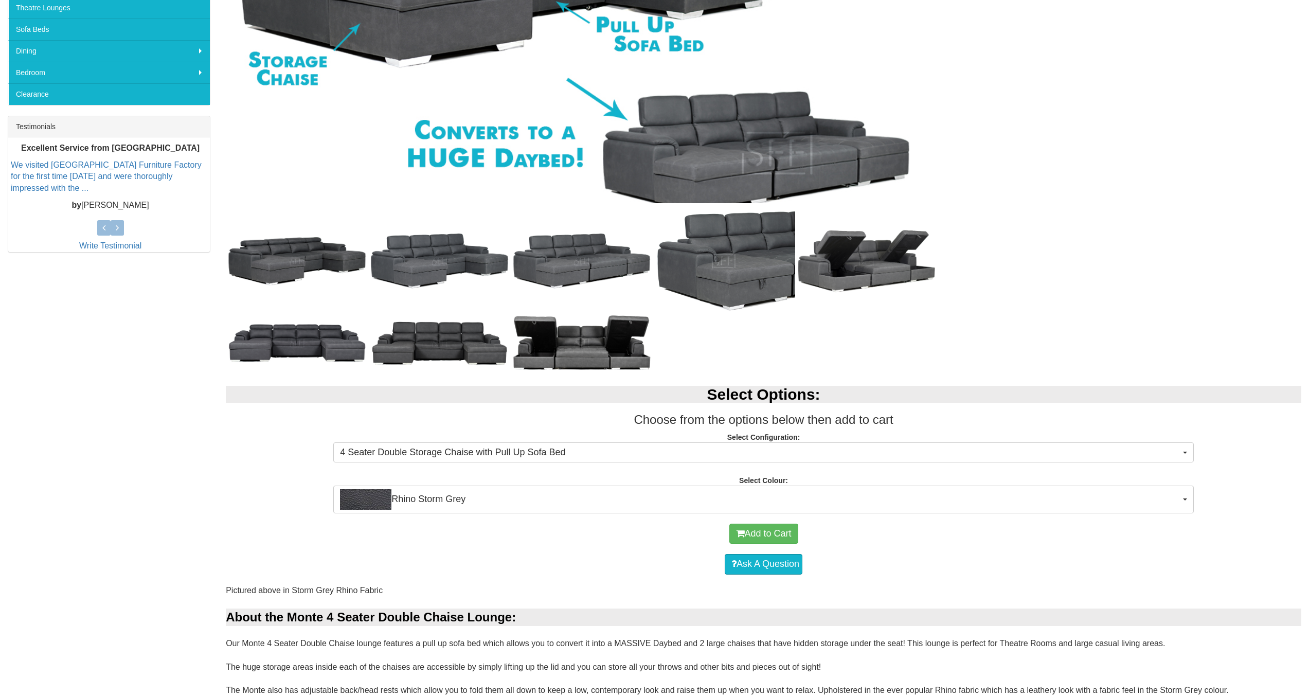
scroll to position [343, 0]
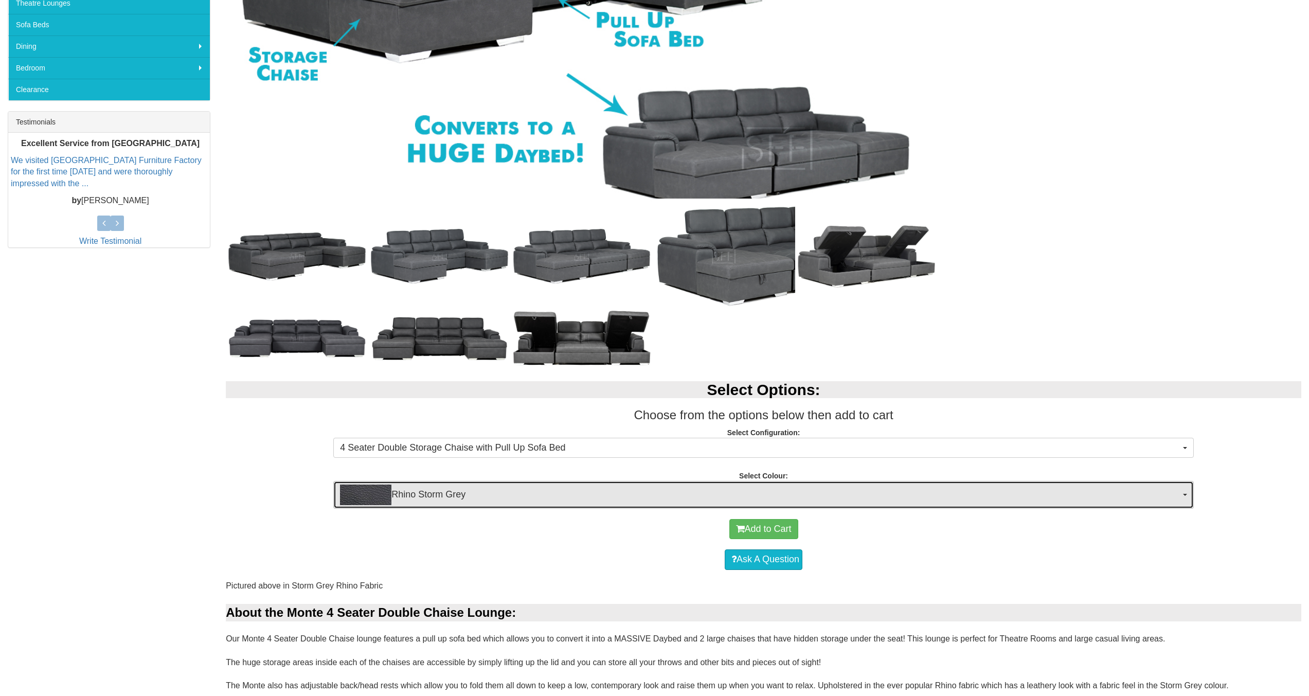
click at [626, 486] on span "Rhino Storm Grey" at bounding box center [760, 494] width 840 height 21
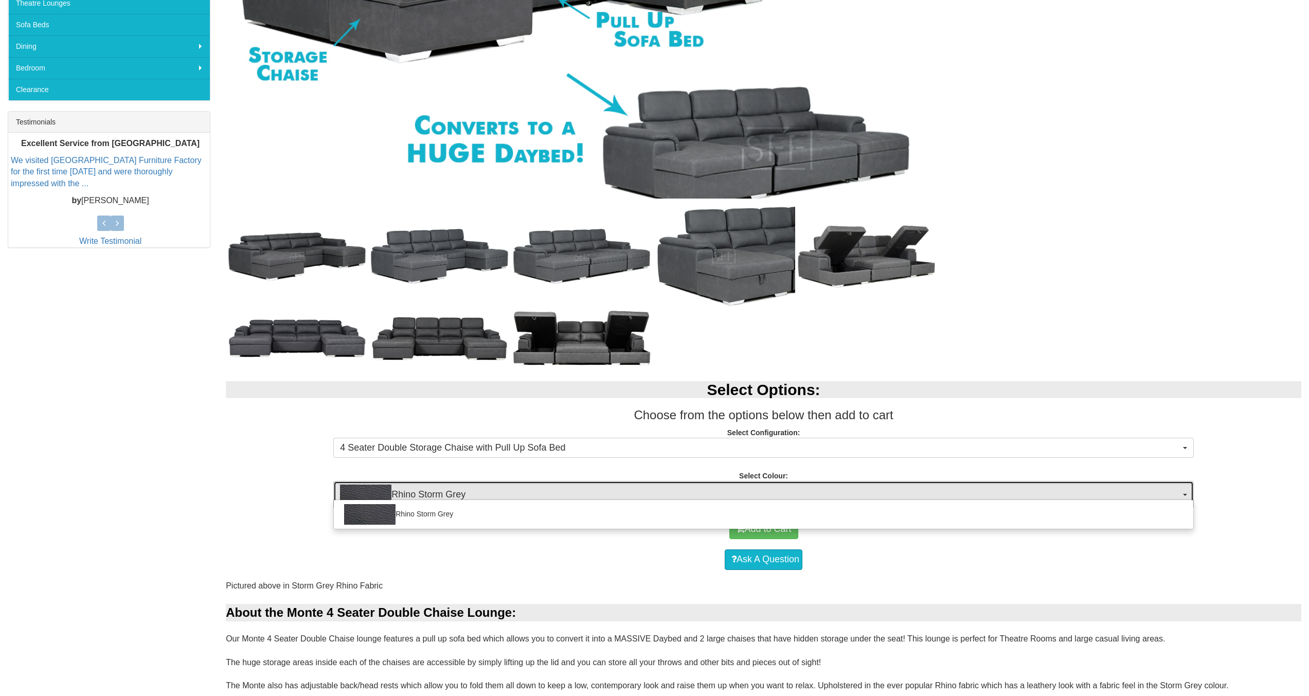
click at [662, 489] on span "Rhino Storm Grey" at bounding box center [760, 494] width 840 height 21
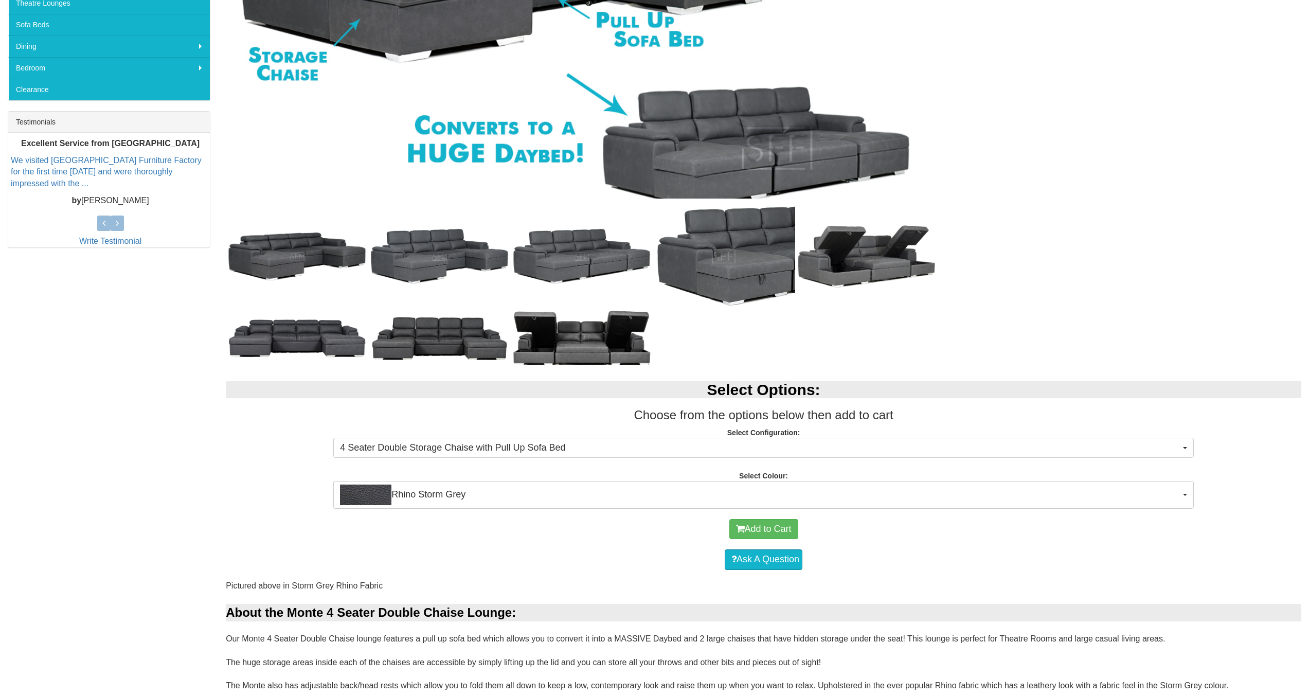
click at [742, 435] on strong "Select Configuration:" at bounding box center [763, 432] width 73 height 8
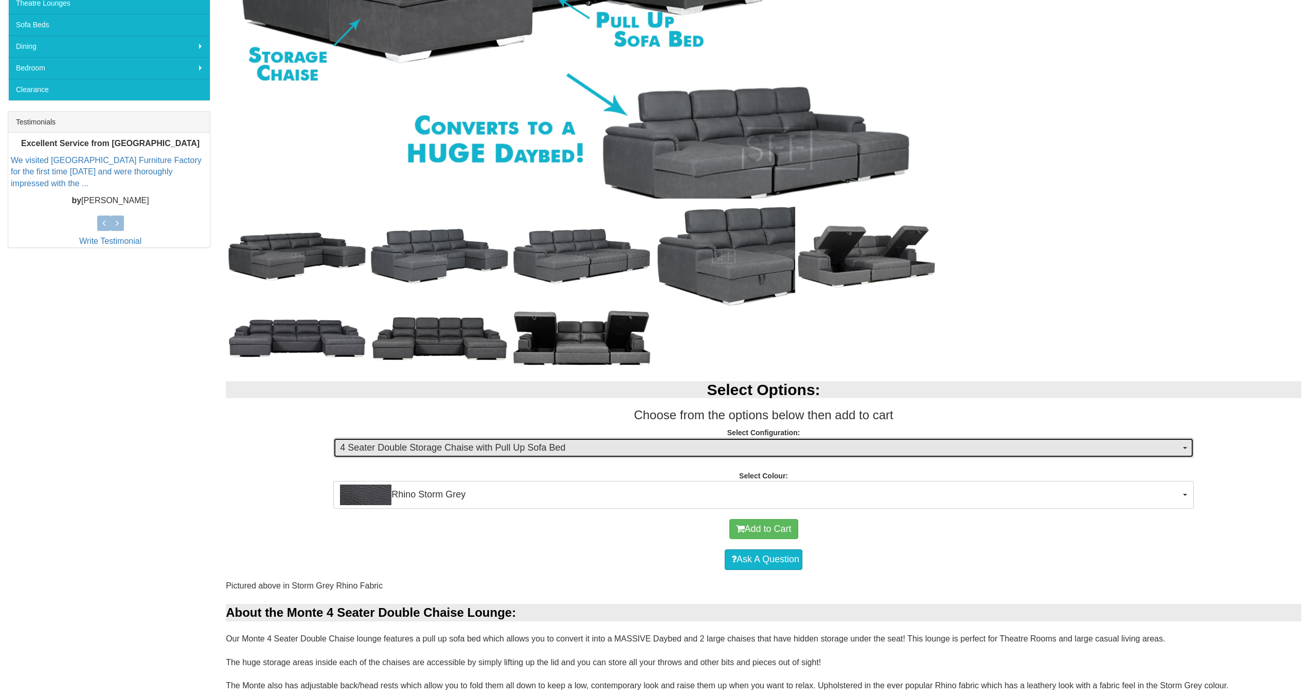
click at [743, 442] on span "4 Seater Double Storage Chaise with Pull Up Sofa Bed" at bounding box center [760, 447] width 840 height 13
drag, startPoint x: 743, startPoint y: 442, endPoint x: 98, endPoint y: 135, distance: 714.1
click at [740, 443] on span "4 Seater Double Storage Chaise with Pull Up Sofa Bed" at bounding box center [760, 447] width 840 height 13
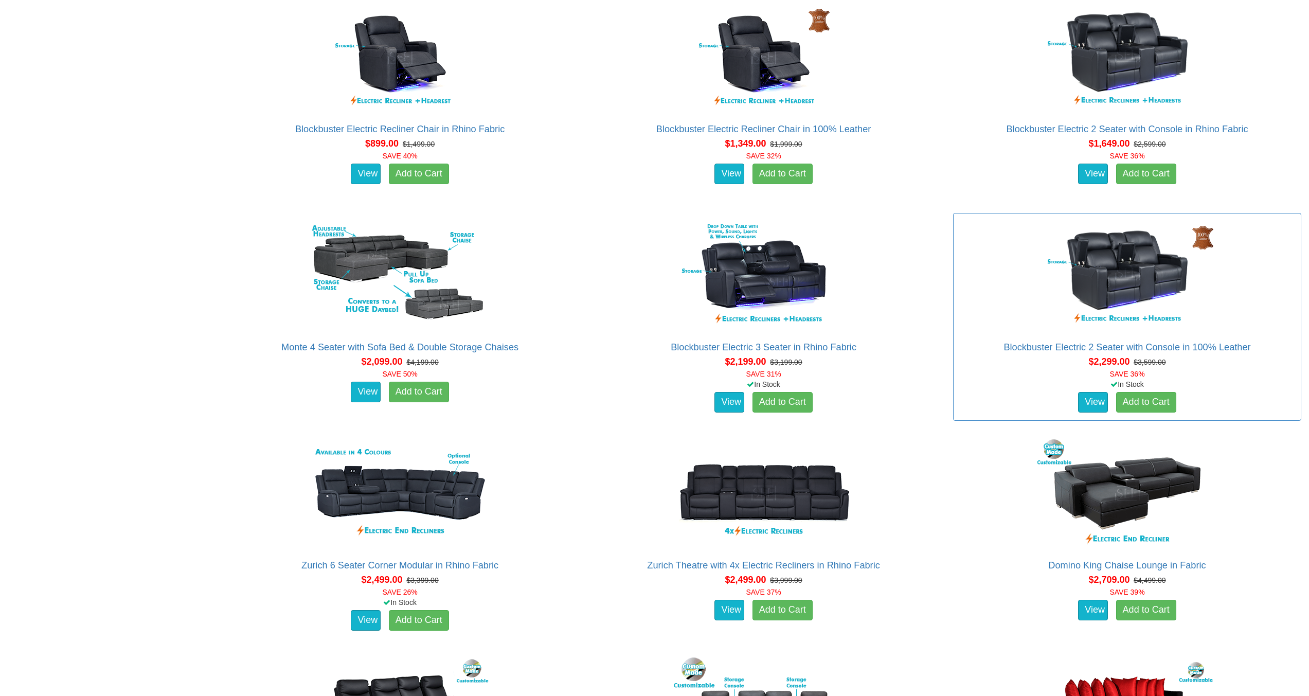
scroll to position [943, 0]
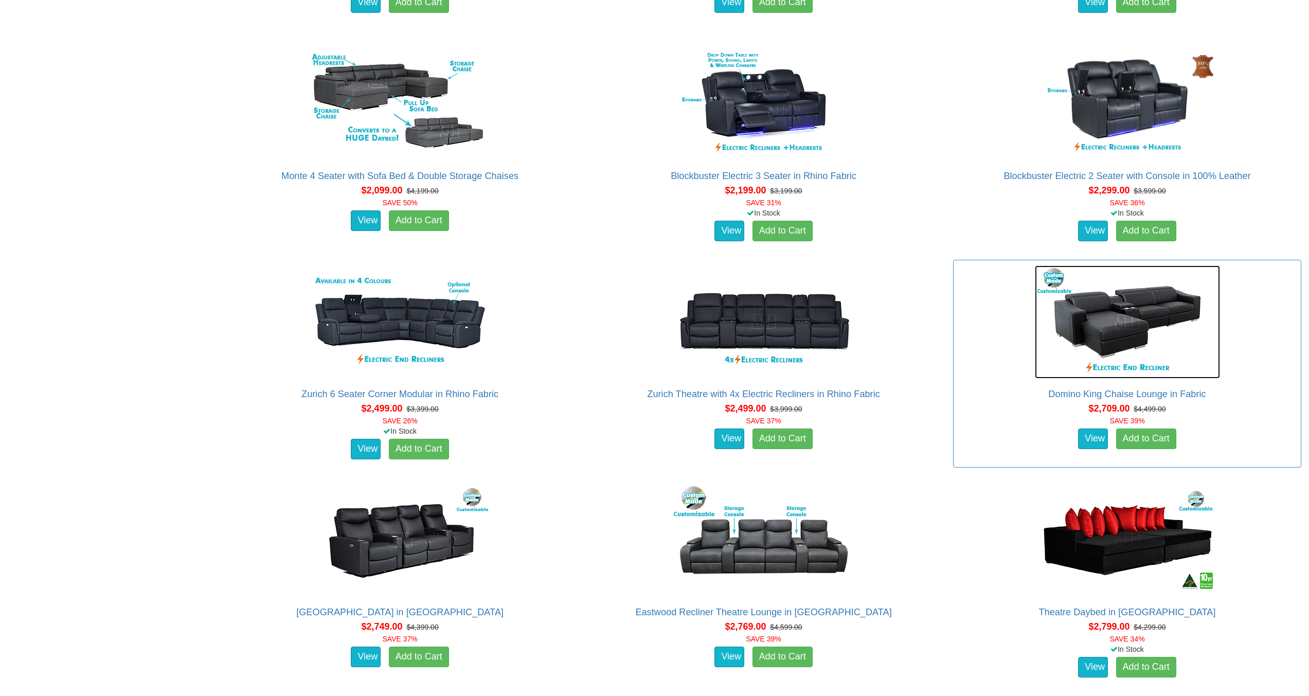
click at [1124, 319] on img at bounding box center [1127, 321] width 185 height 113
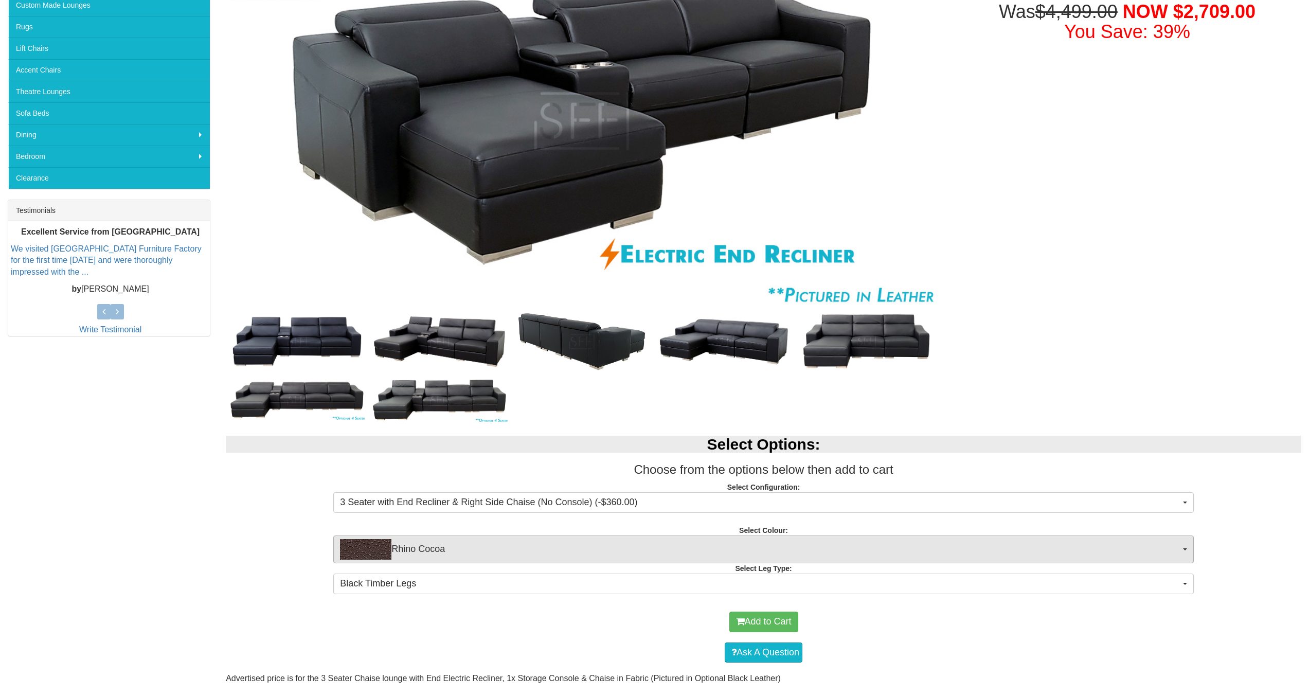
scroll to position [257, 0]
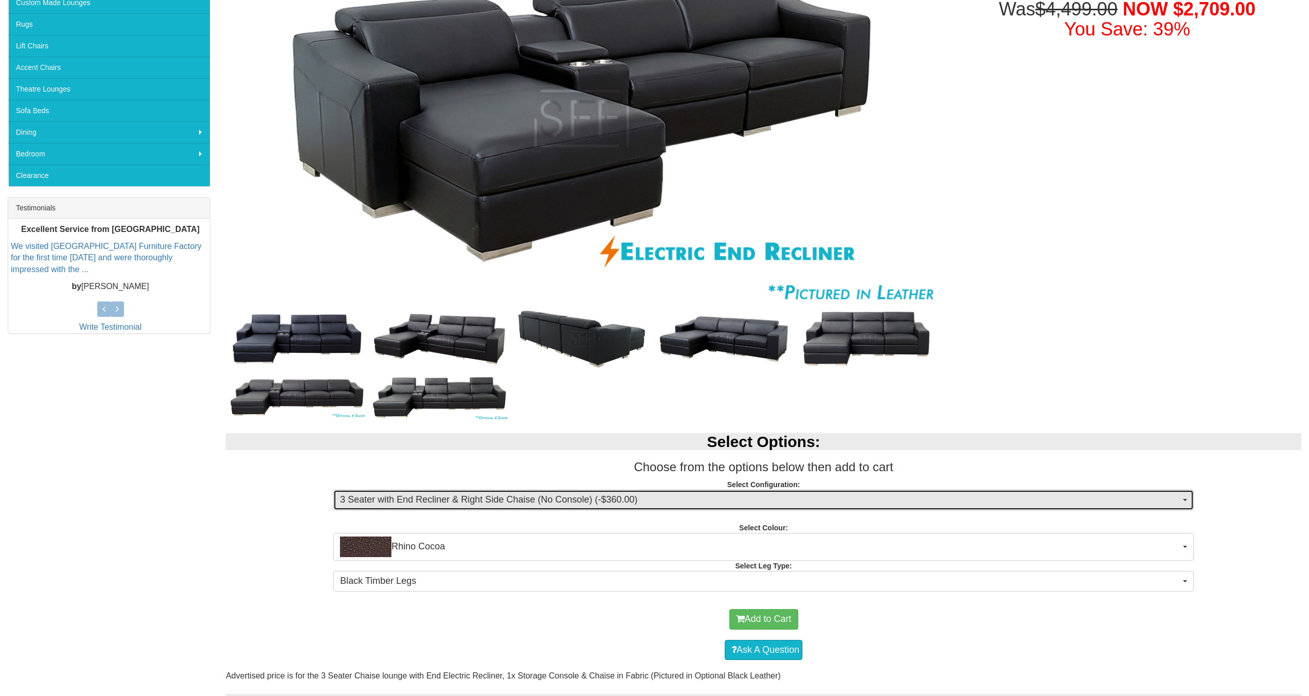
click at [675, 499] on span "3 Seater with End Recliner & Right Side Chaise (No Console) (-$360.00)" at bounding box center [760, 499] width 840 height 13
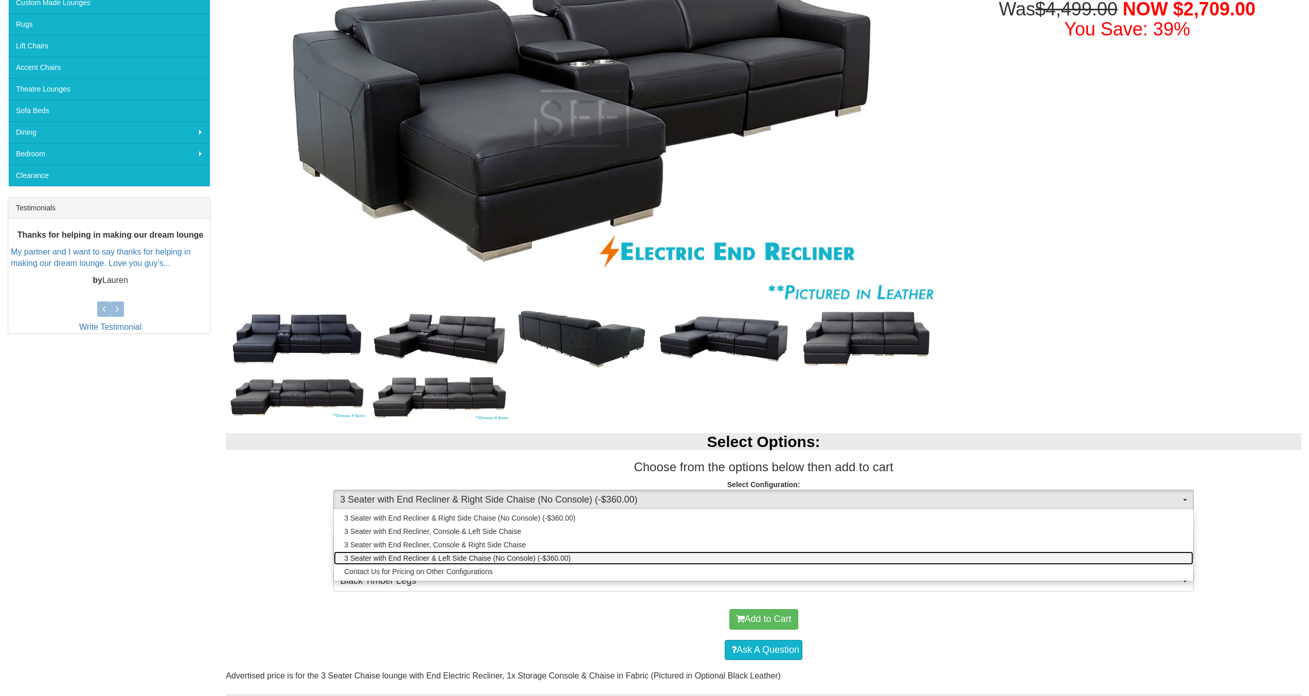
click at [528, 560] on span "3 Seater with End Recliner & Left Side Chaise (No Console) (-$360.00)" at bounding box center [457, 558] width 226 height 10
select select "2009"
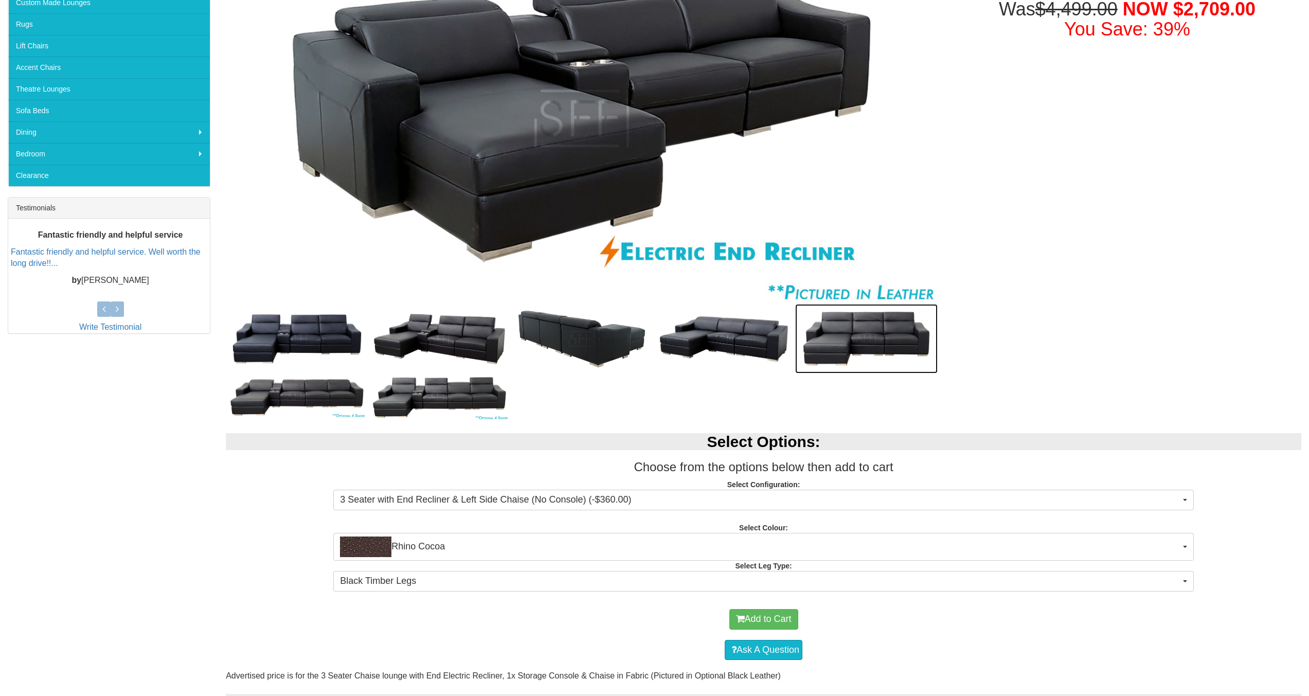
click at [820, 339] on img at bounding box center [866, 338] width 142 height 69
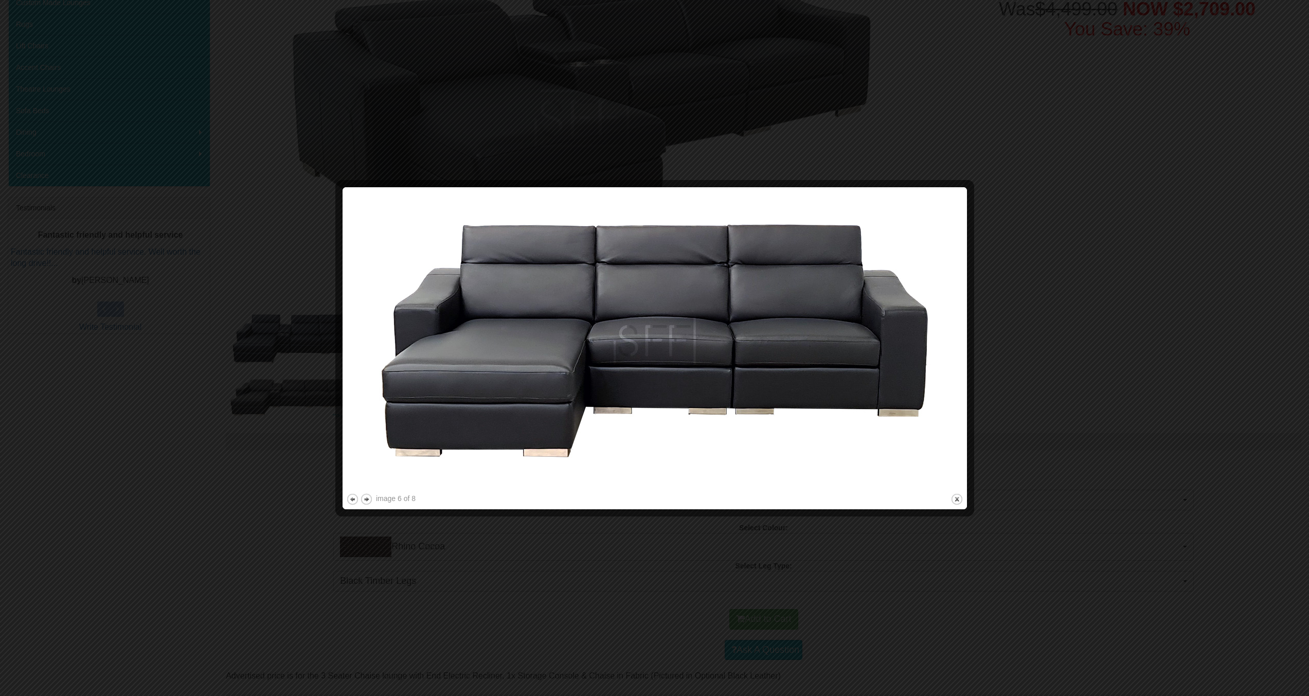
click at [775, 374] on img at bounding box center [654, 341] width 617 height 300
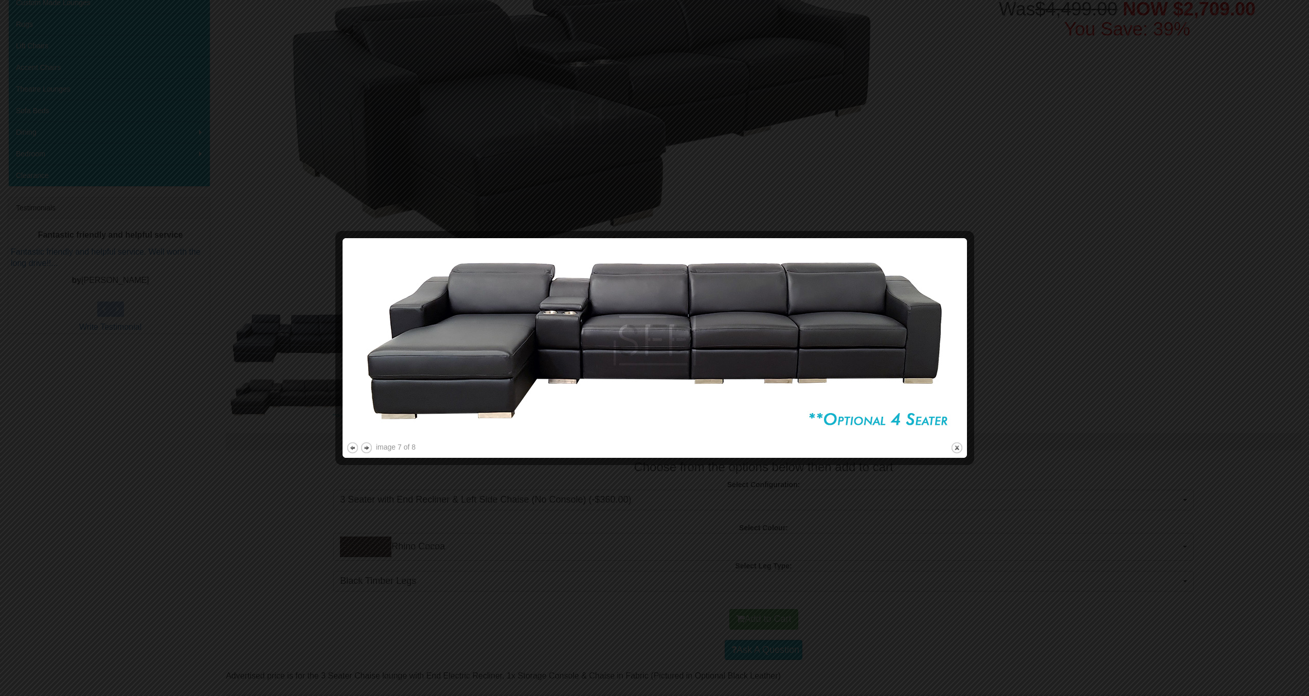
click at [1041, 272] on div at bounding box center [654, 348] width 1309 height 696
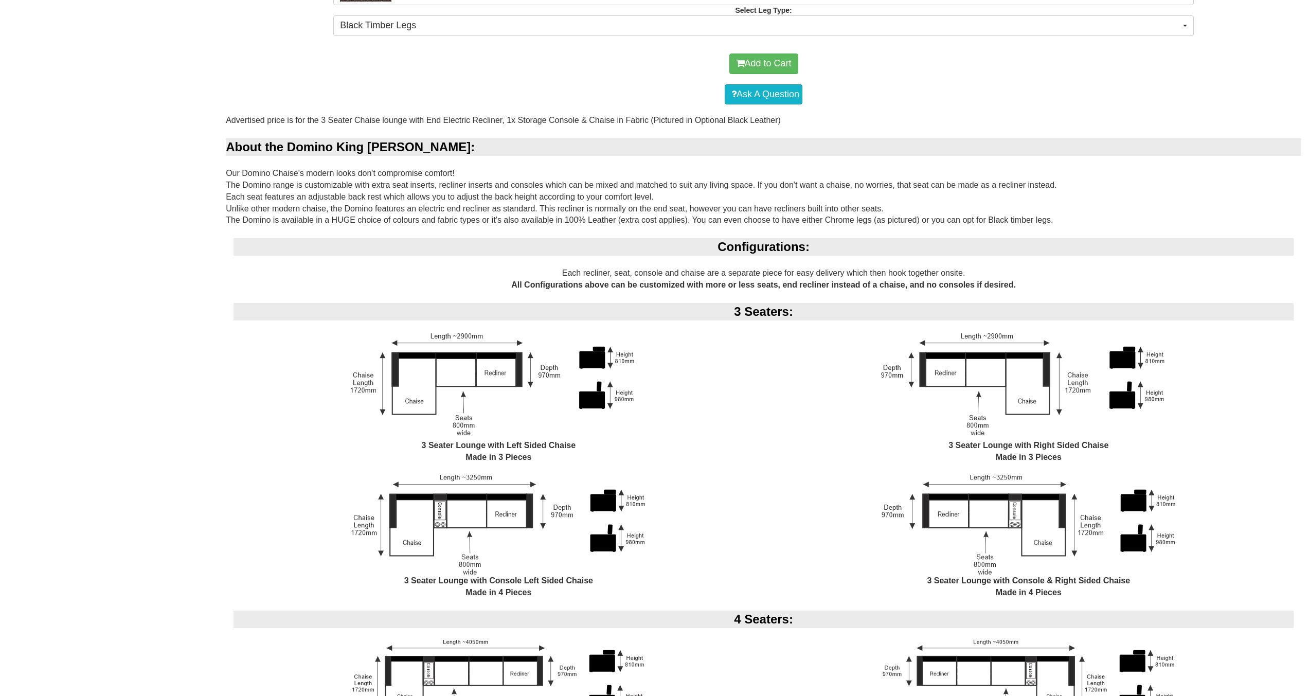
scroll to position [686, 0]
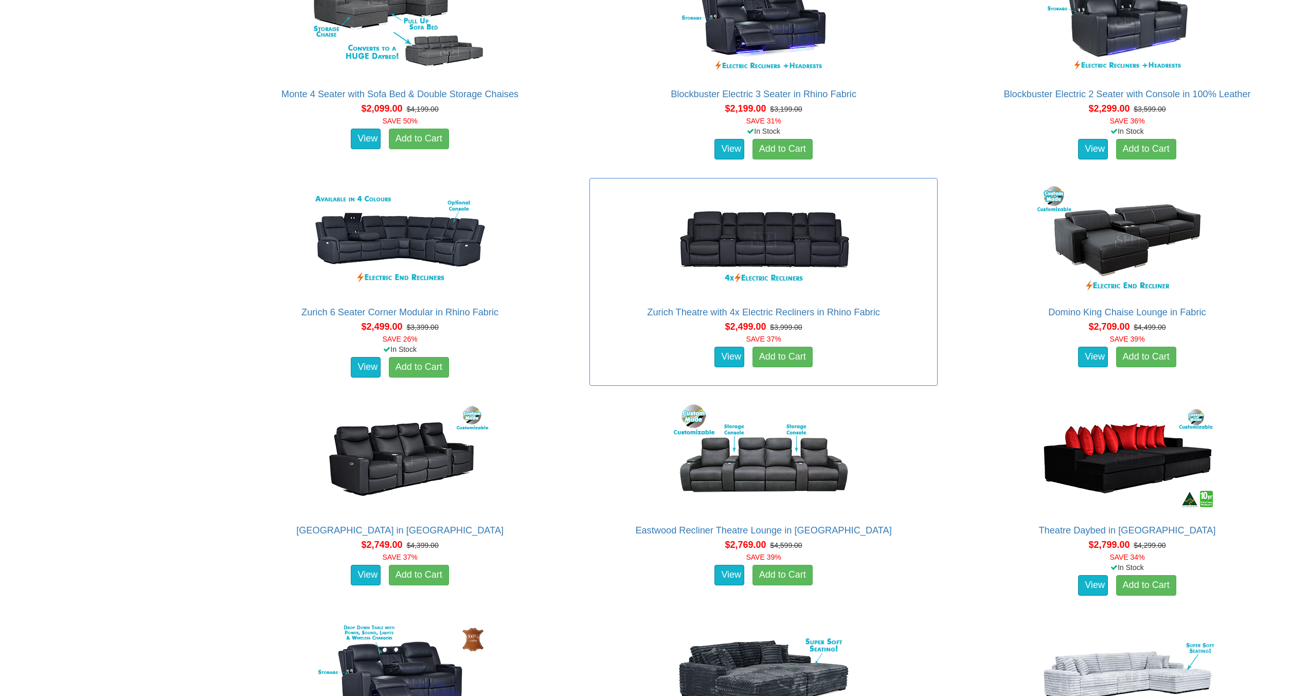
scroll to position [1114, 0]
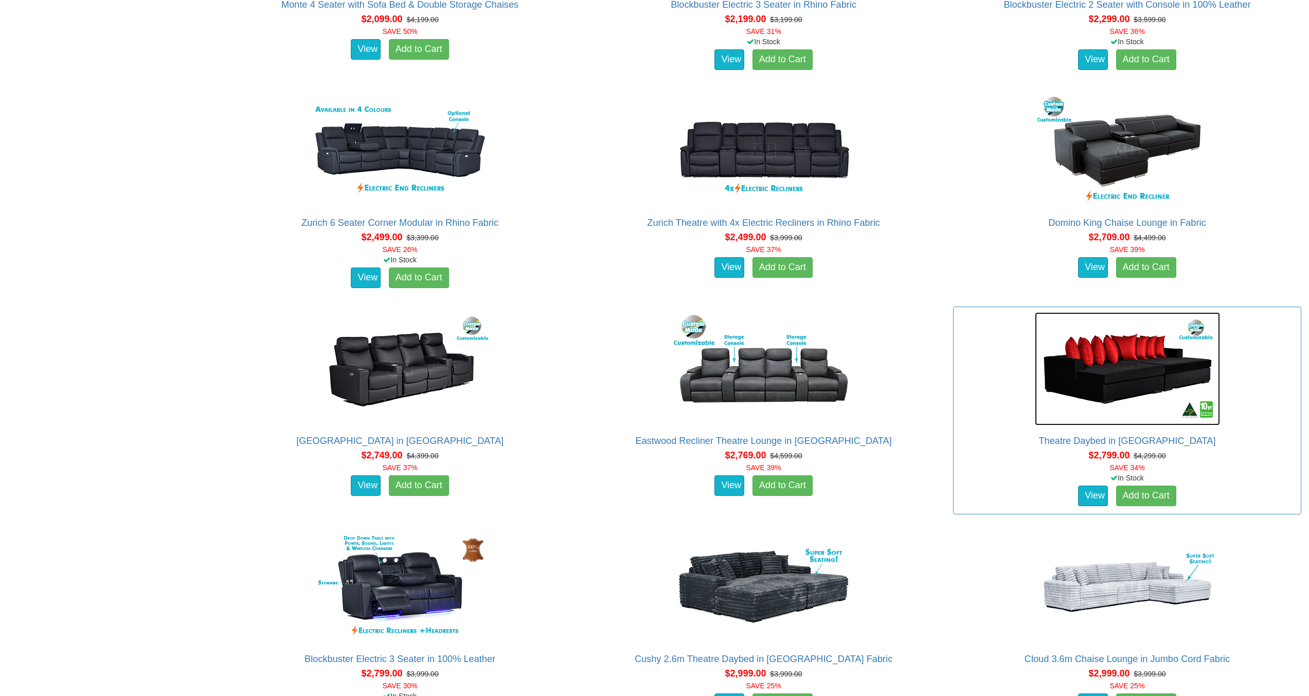
click at [1108, 372] on img at bounding box center [1127, 368] width 185 height 113
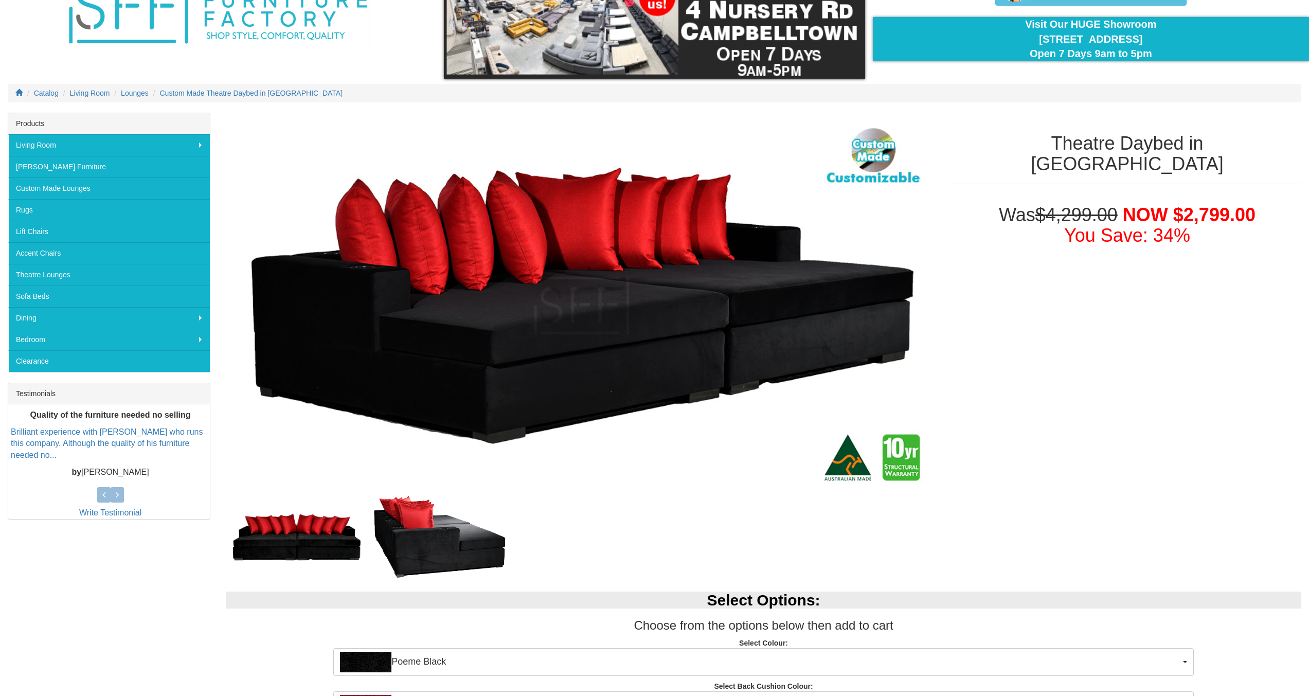
scroll to position [171, 0]
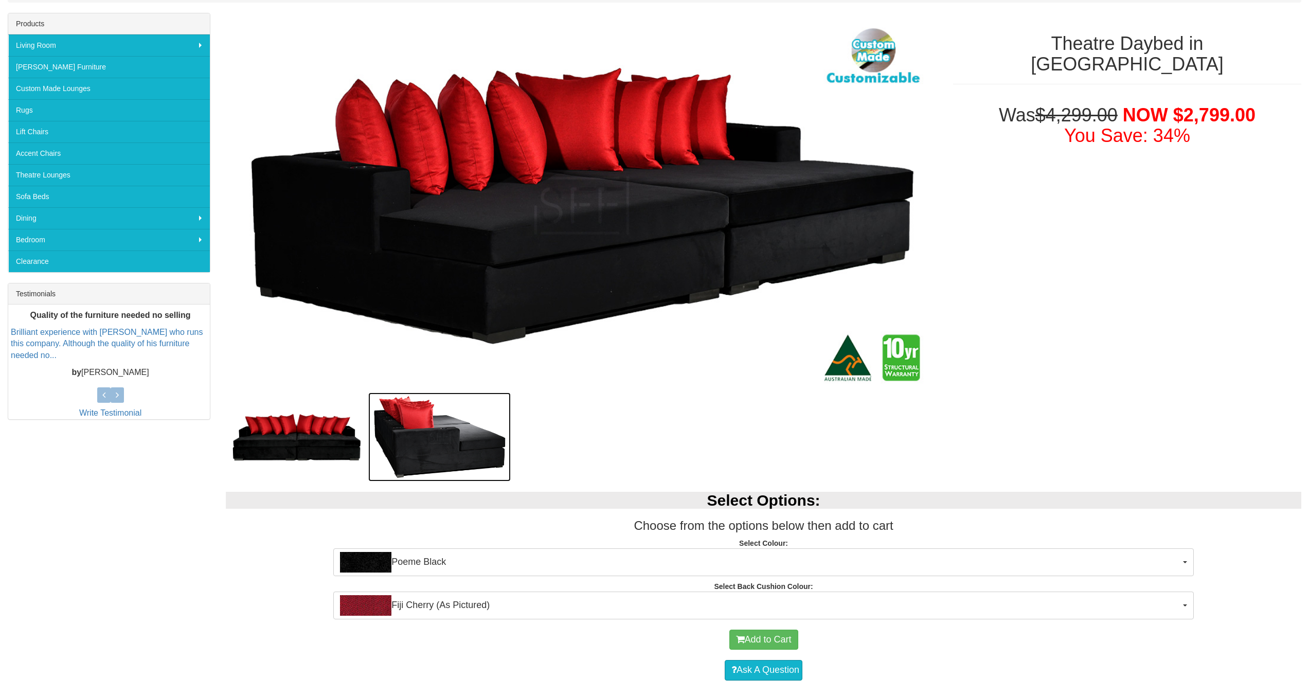
click at [423, 442] on img at bounding box center [439, 436] width 142 height 89
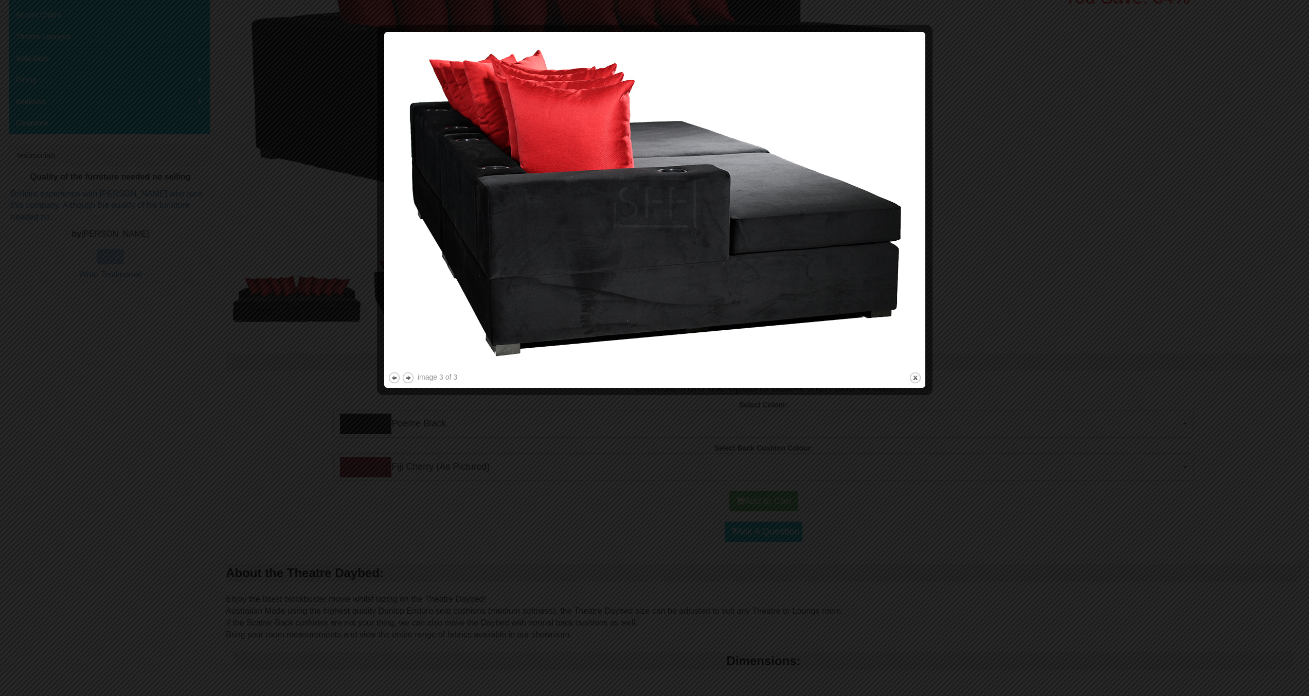
scroll to position [343, 0]
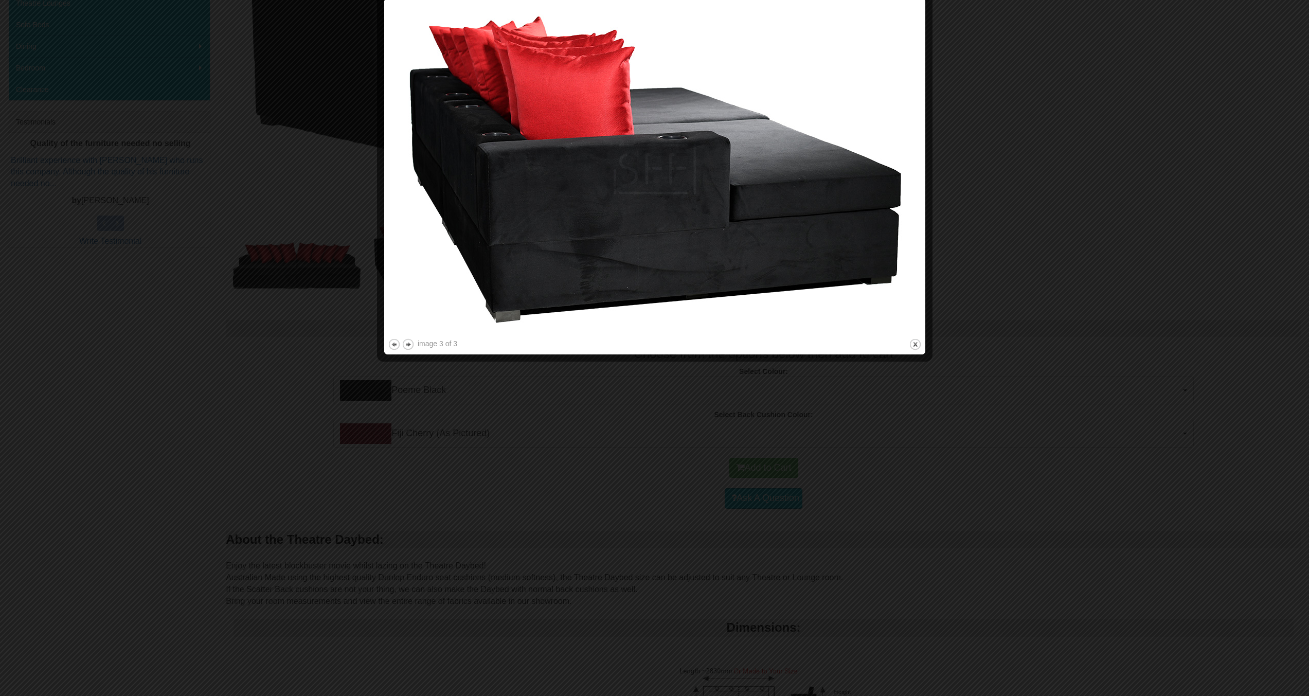
click at [974, 451] on div at bounding box center [654, 348] width 1309 height 696
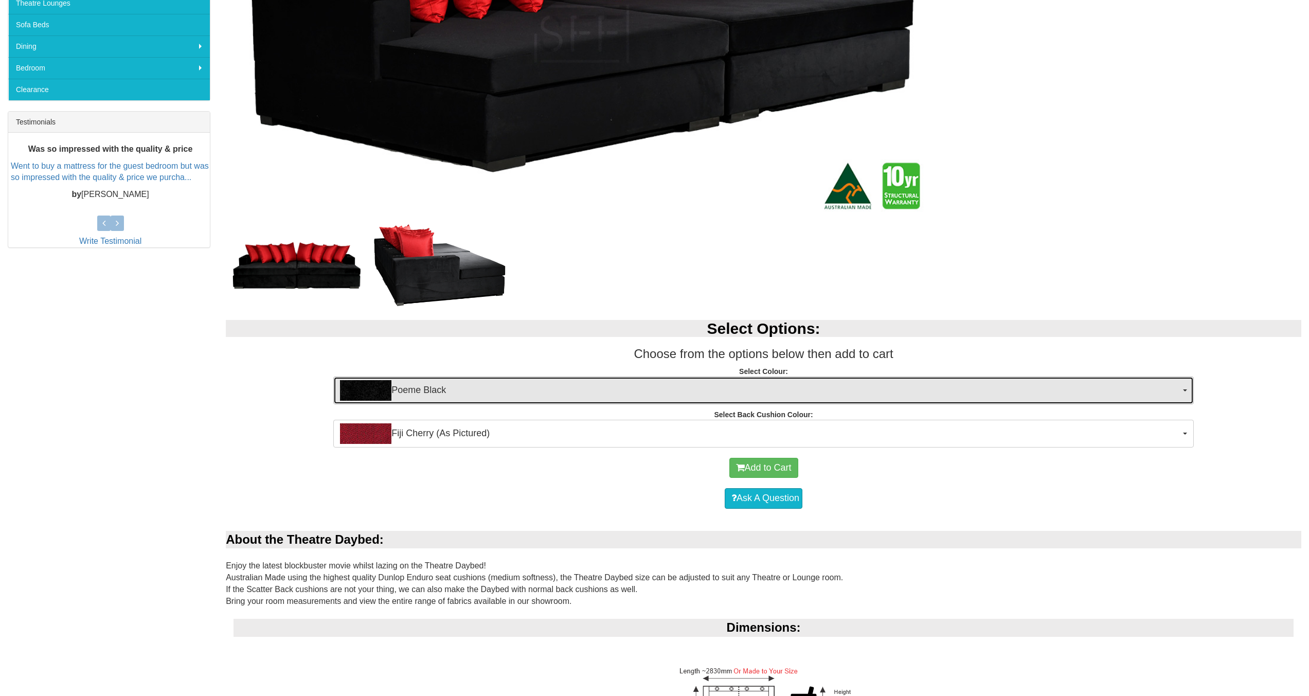
click at [456, 384] on span "Poeme Black" at bounding box center [760, 390] width 840 height 21
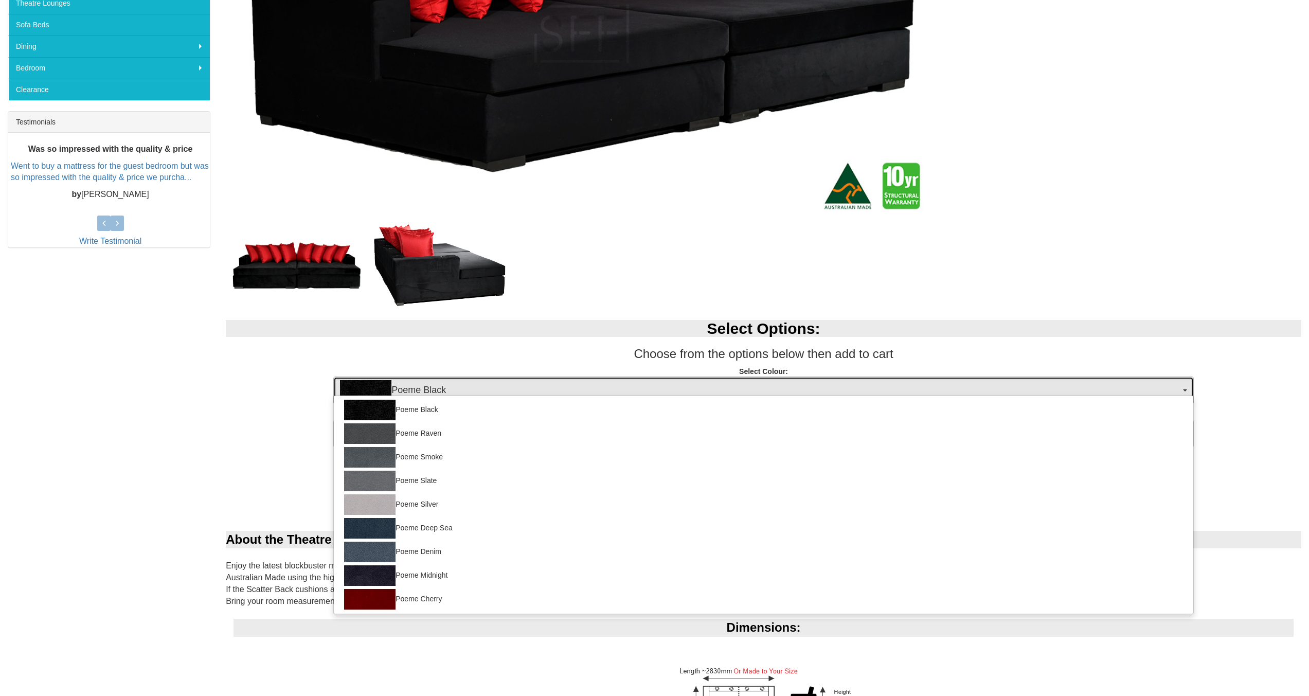
click at [456, 384] on span "Poeme Black" at bounding box center [760, 390] width 840 height 21
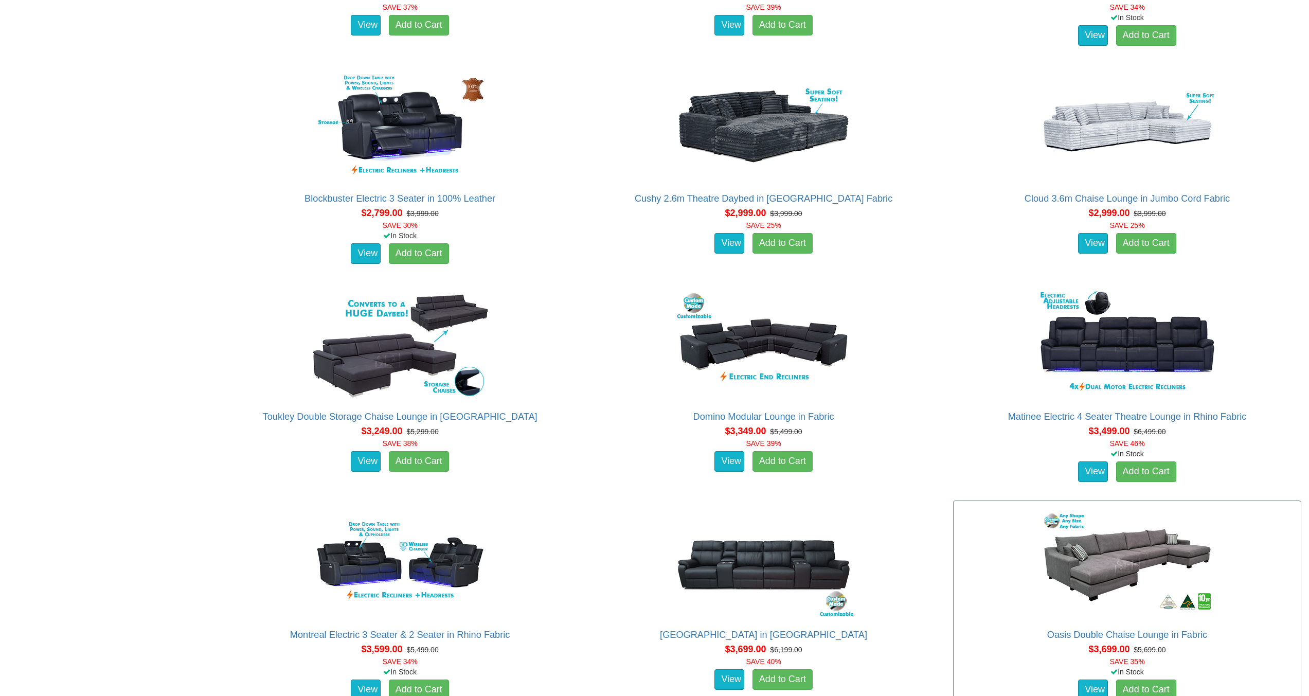
scroll to position [1628, 0]
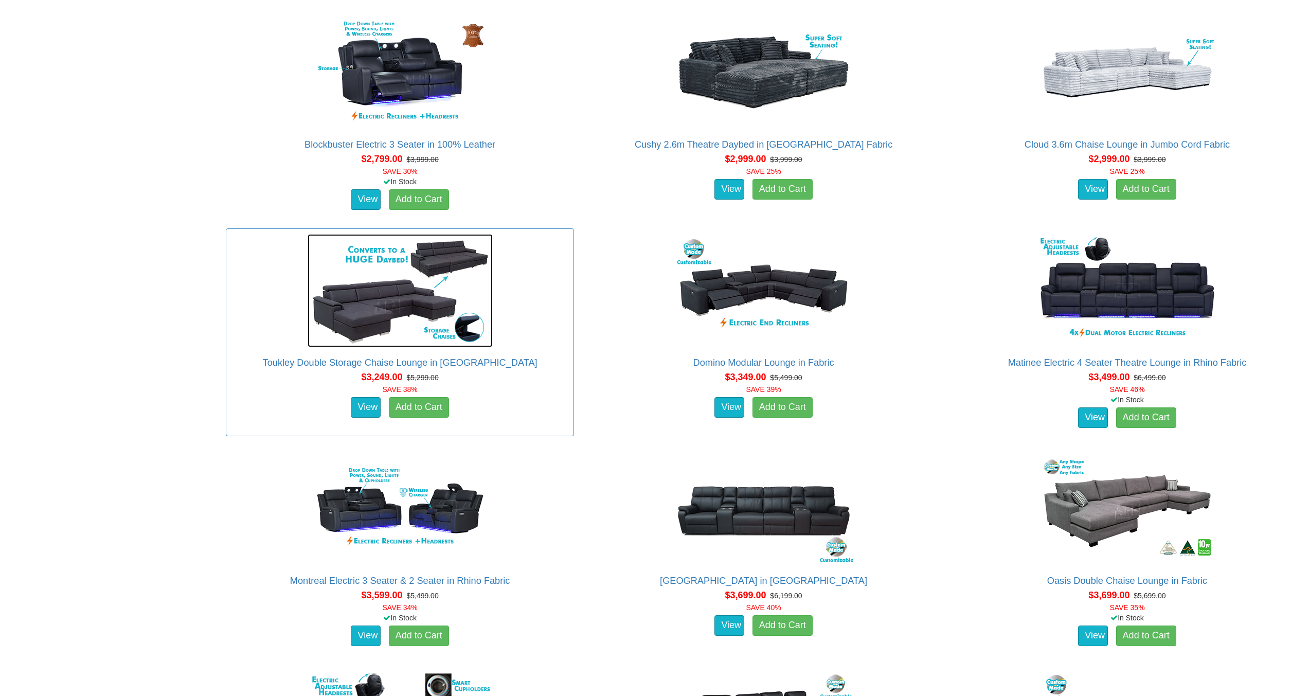
click at [376, 319] on img at bounding box center [400, 290] width 185 height 113
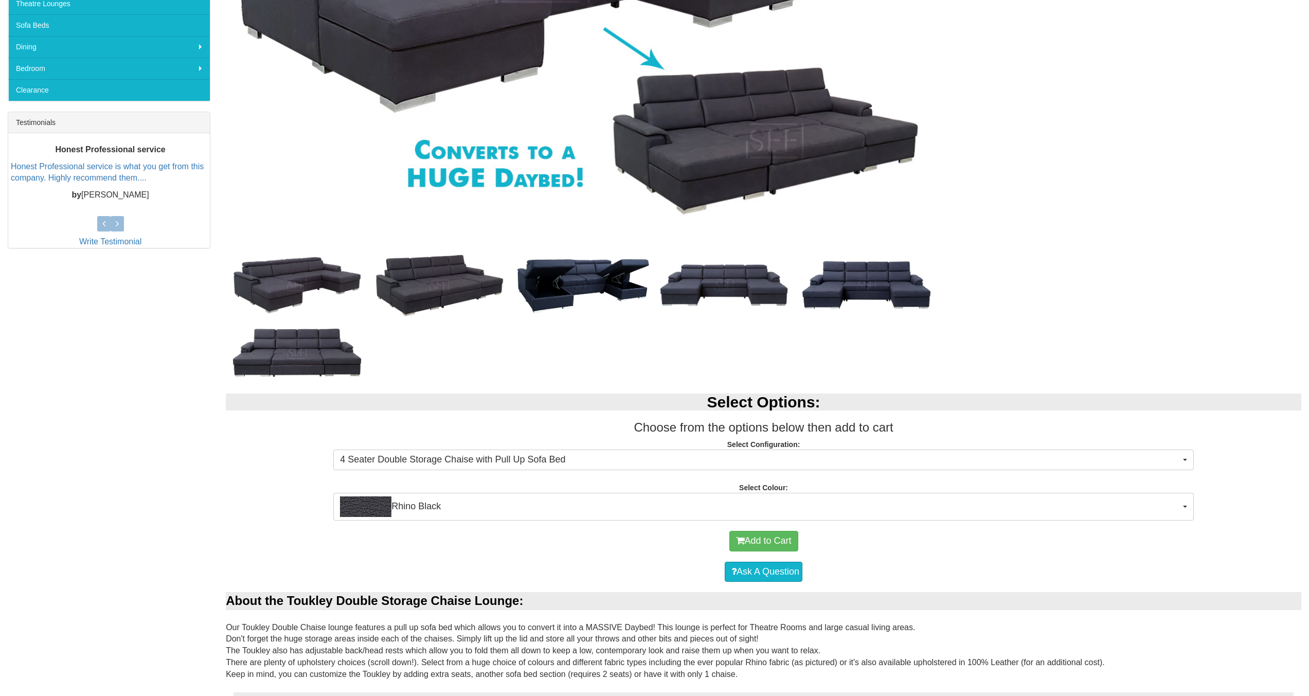
scroll to position [343, 0]
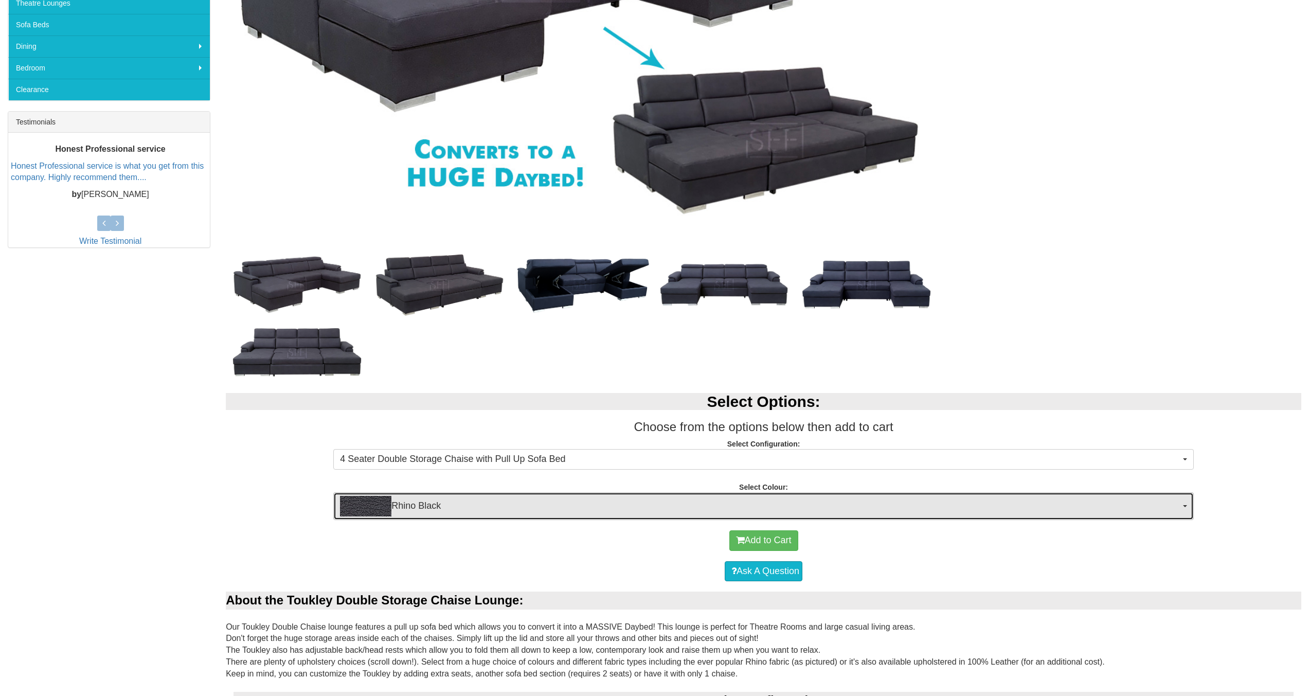
click at [449, 519] on button "Rhino Black" at bounding box center [763, 506] width 860 height 28
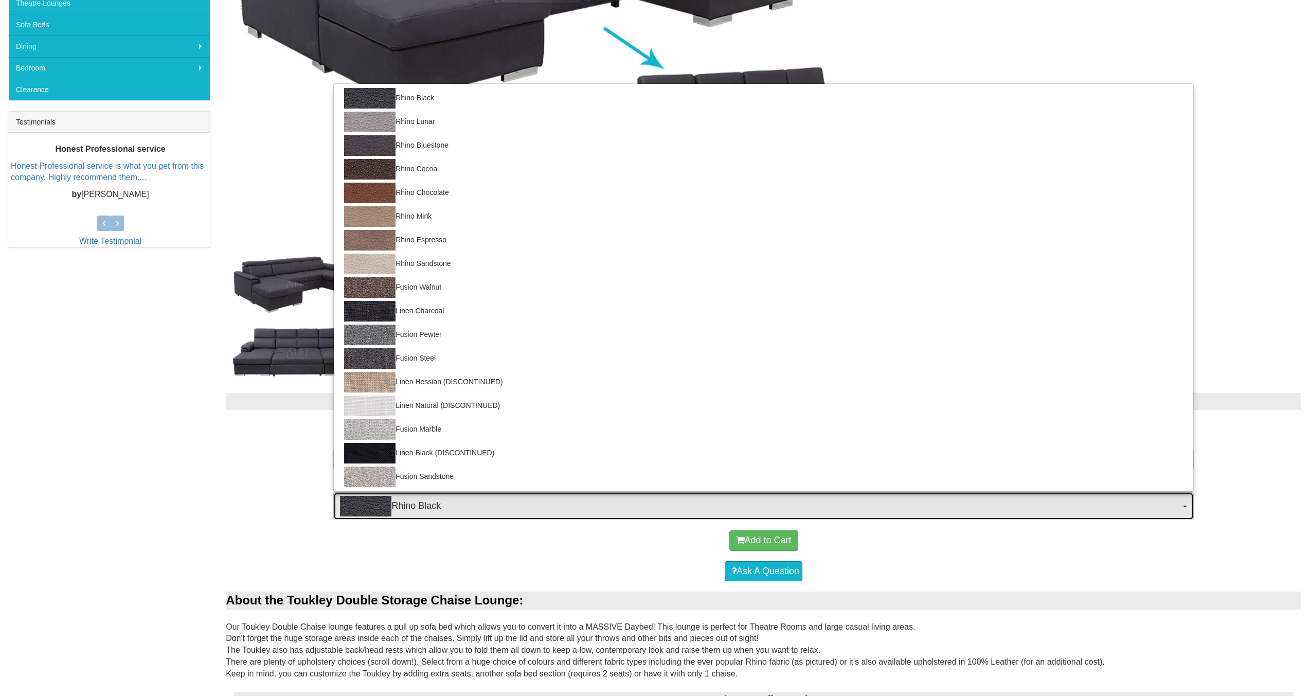
click at [451, 516] on span "Rhino Black" at bounding box center [760, 506] width 840 height 21
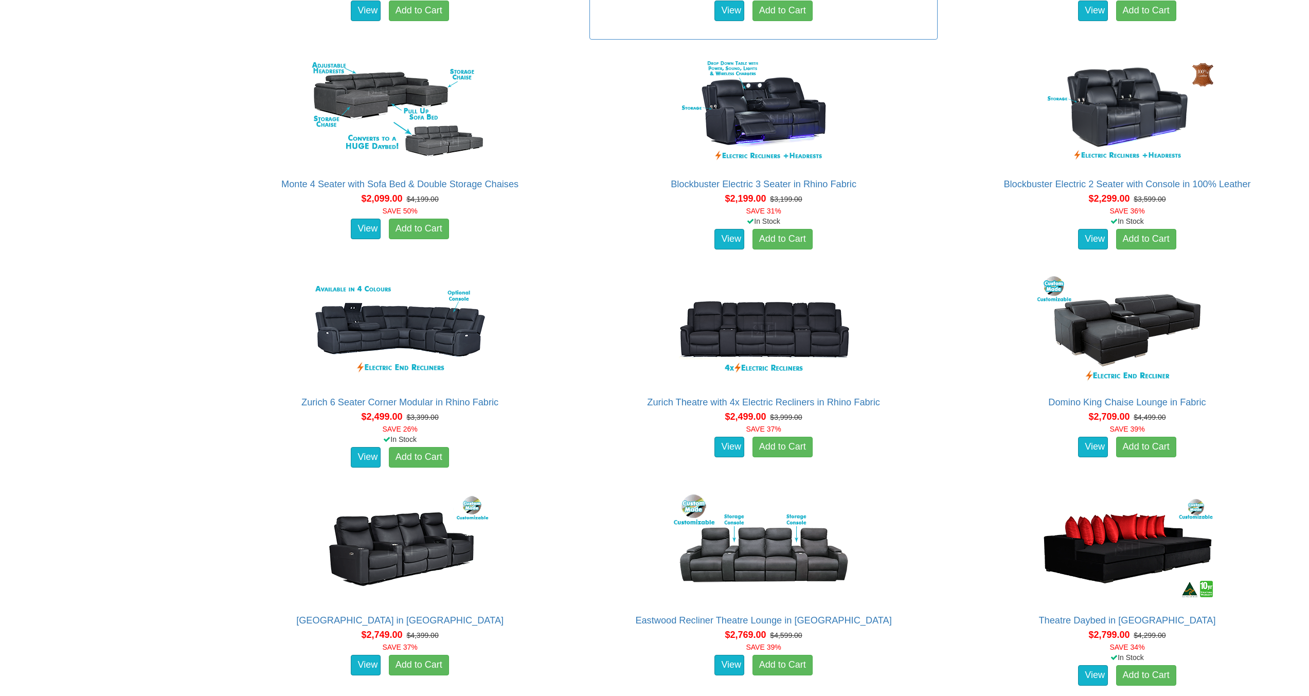
scroll to position [428, 0]
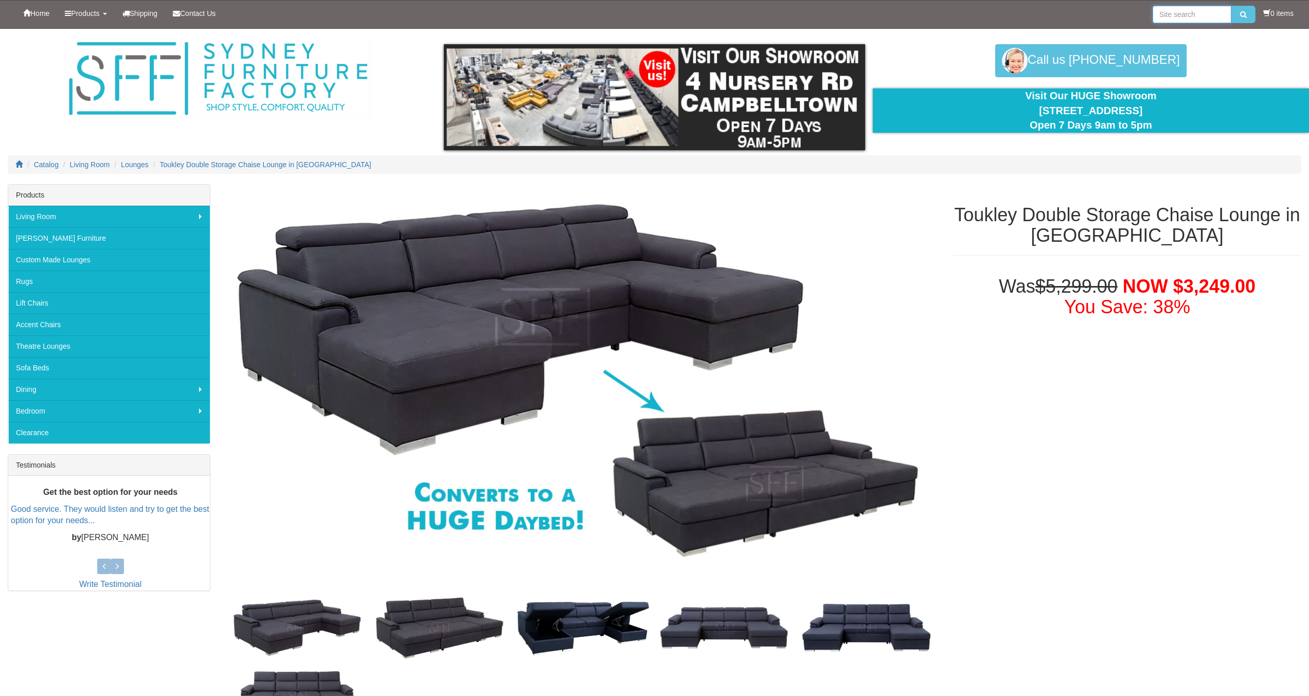
click at [1175, 12] on input "search" at bounding box center [1192, 14] width 79 height 17
type input "bayview"
click at [1231, 6] on button "submit" at bounding box center [1243, 14] width 24 height 17
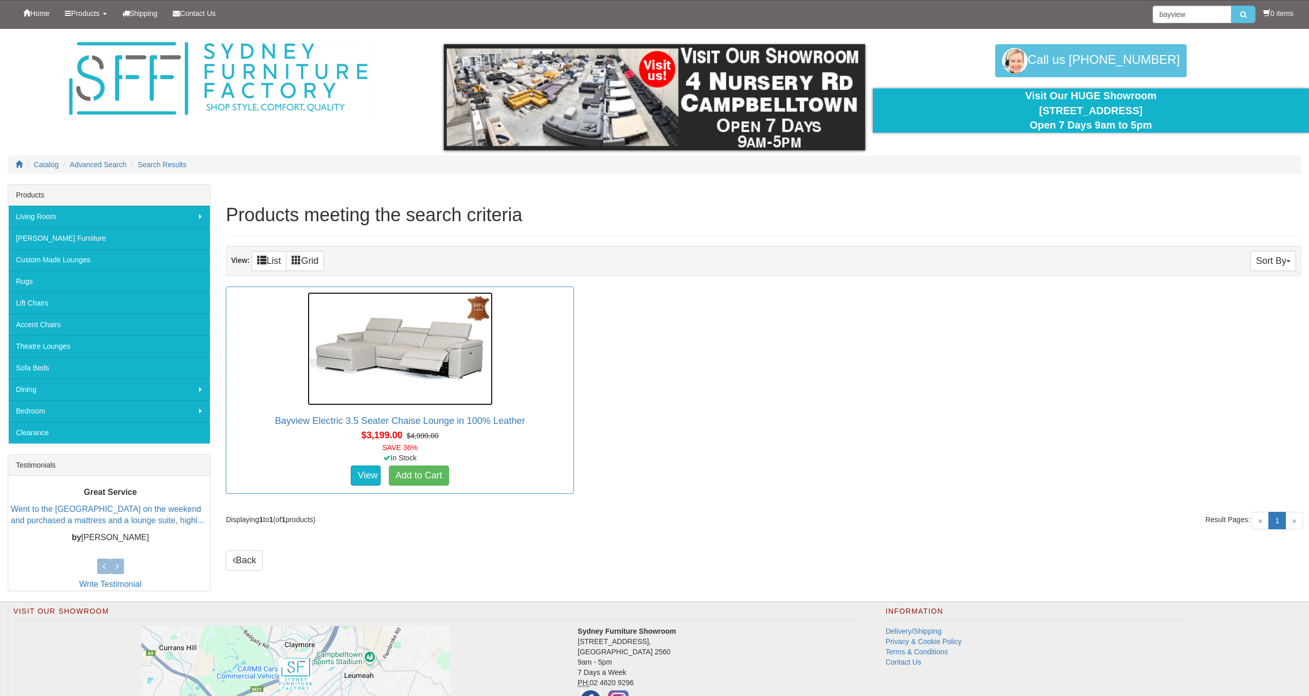
click at [488, 358] on img at bounding box center [400, 348] width 185 height 113
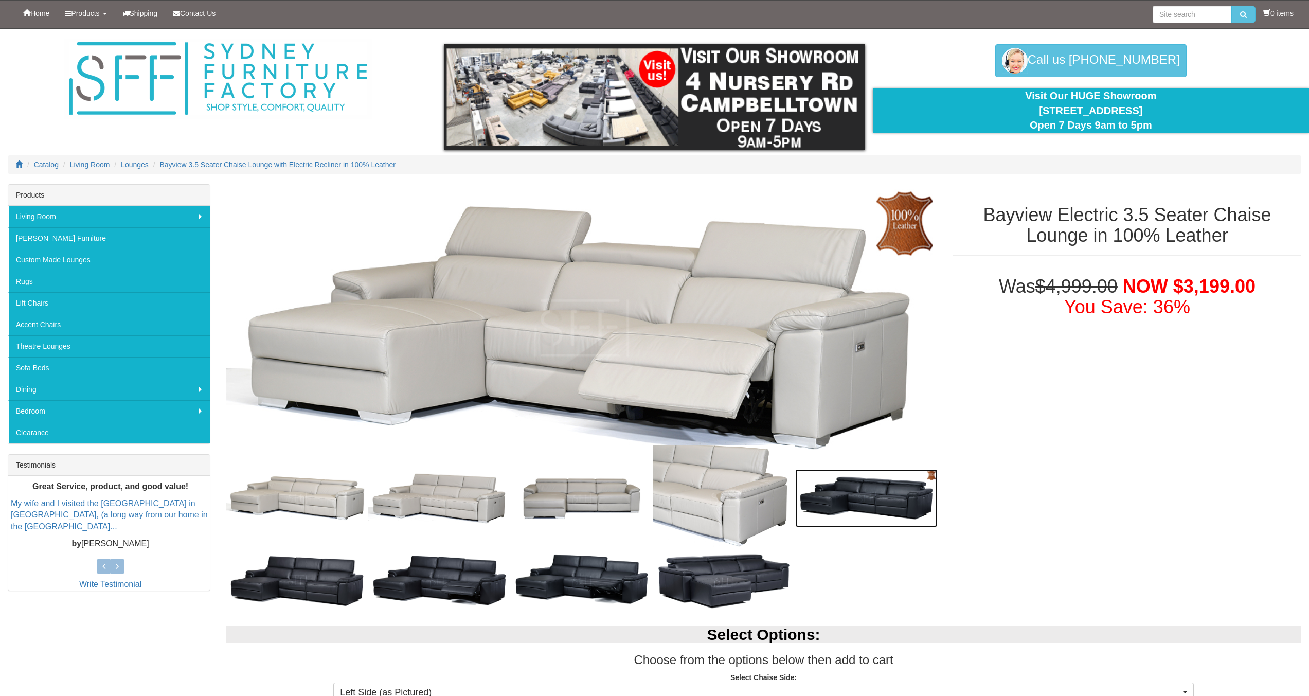
click at [831, 474] on img at bounding box center [866, 498] width 142 height 58
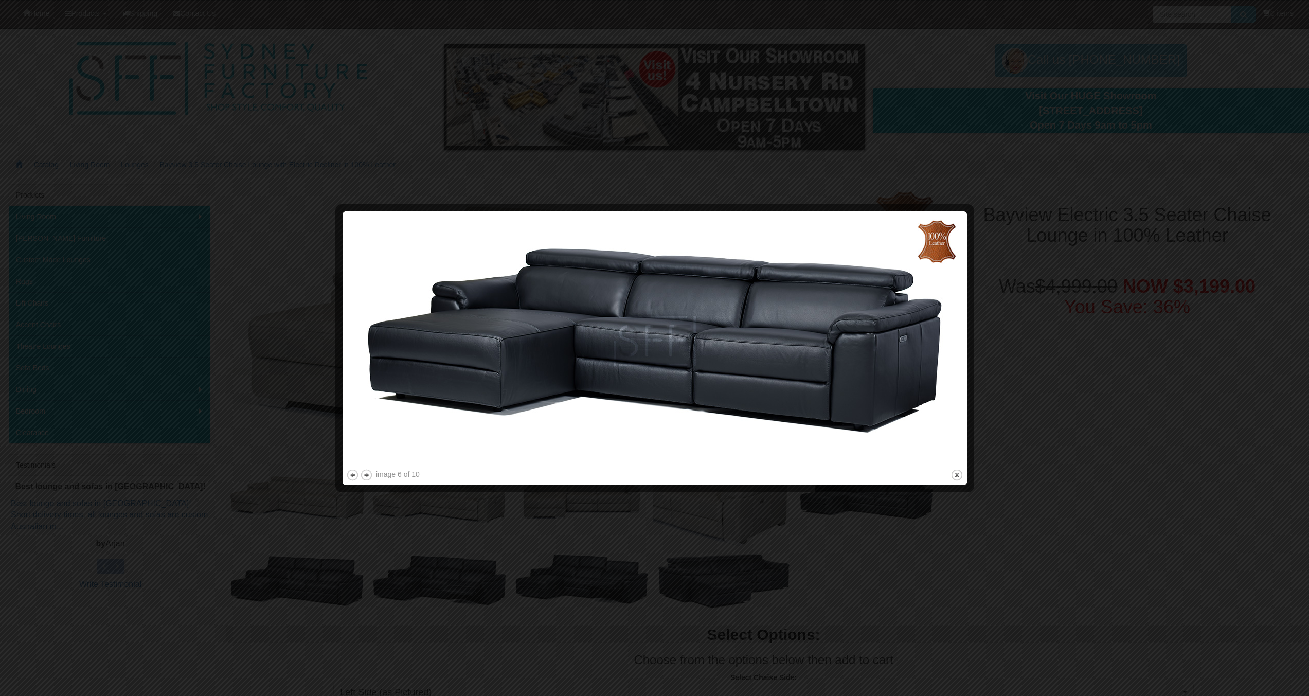
click at [1305, 373] on div at bounding box center [654, 348] width 1309 height 696
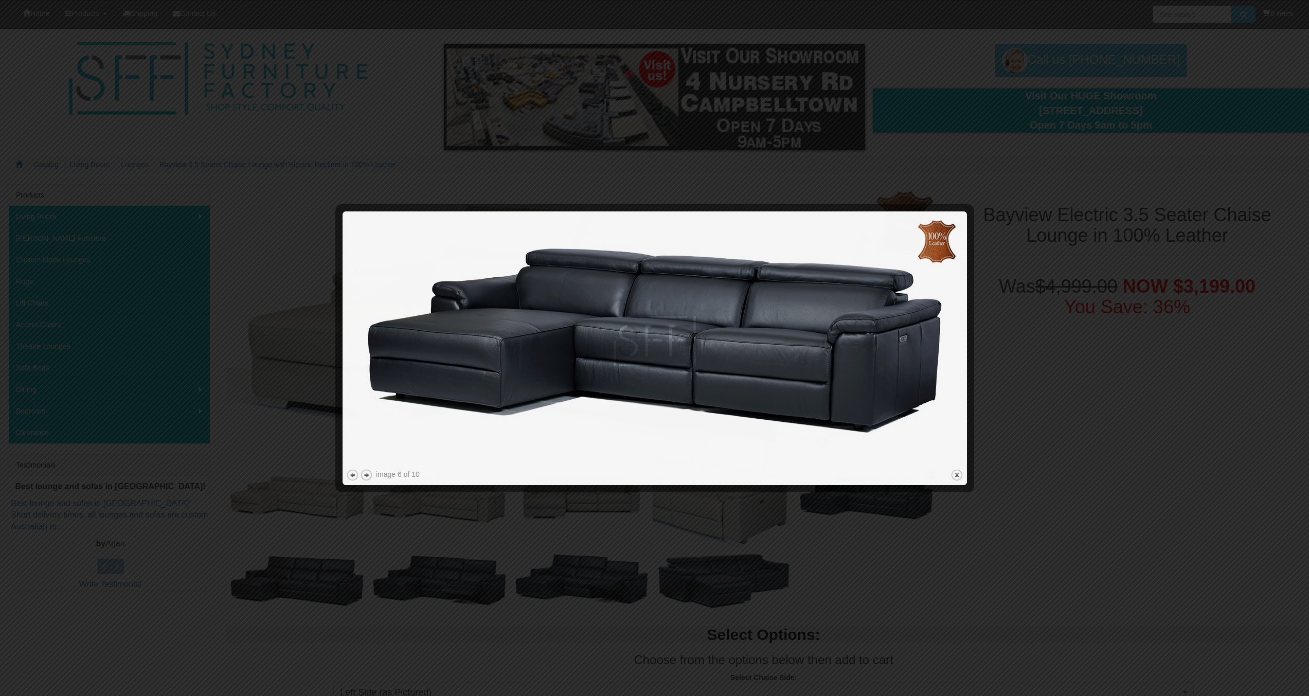
click at [1222, 428] on div at bounding box center [654, 348] width 1309 height 696
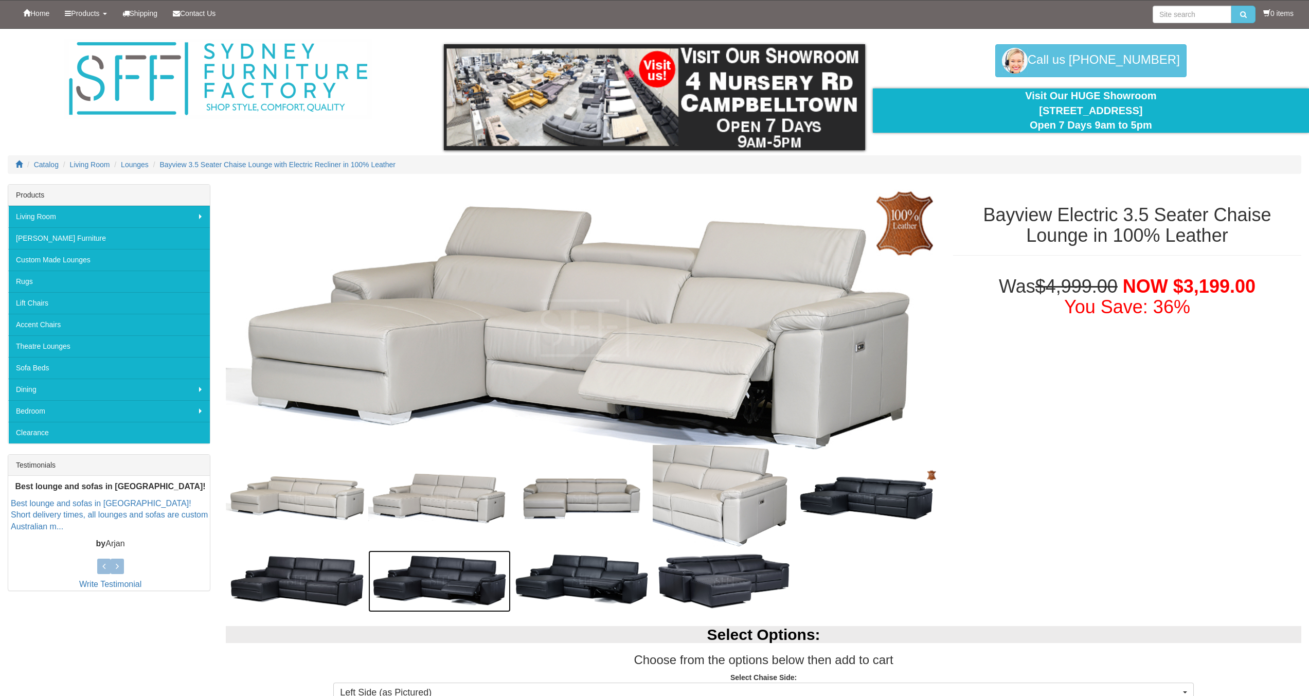
click at [432, 585] on img at bounding box center [439, 581] width 142 height 62
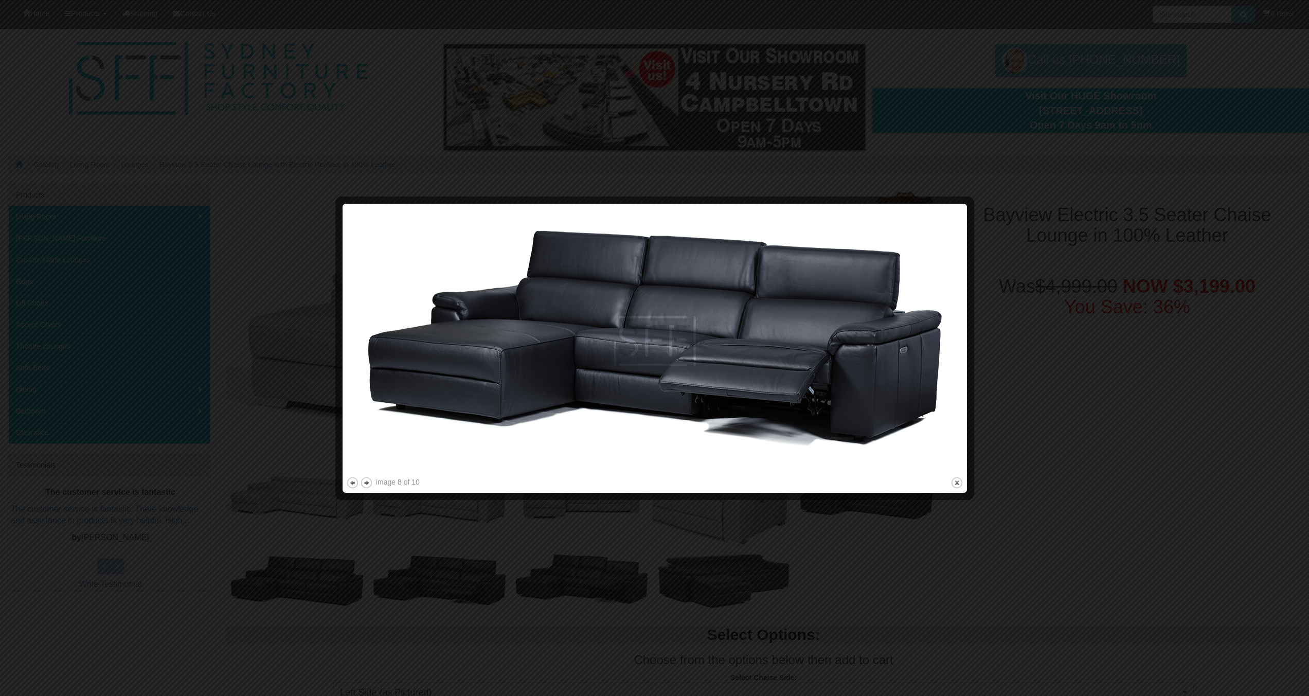
click at [985, 317] on div at bounding box center [654, 348] width 1309 height 696
